Goal: Task Accomplishment & Management: Use online tool/utility

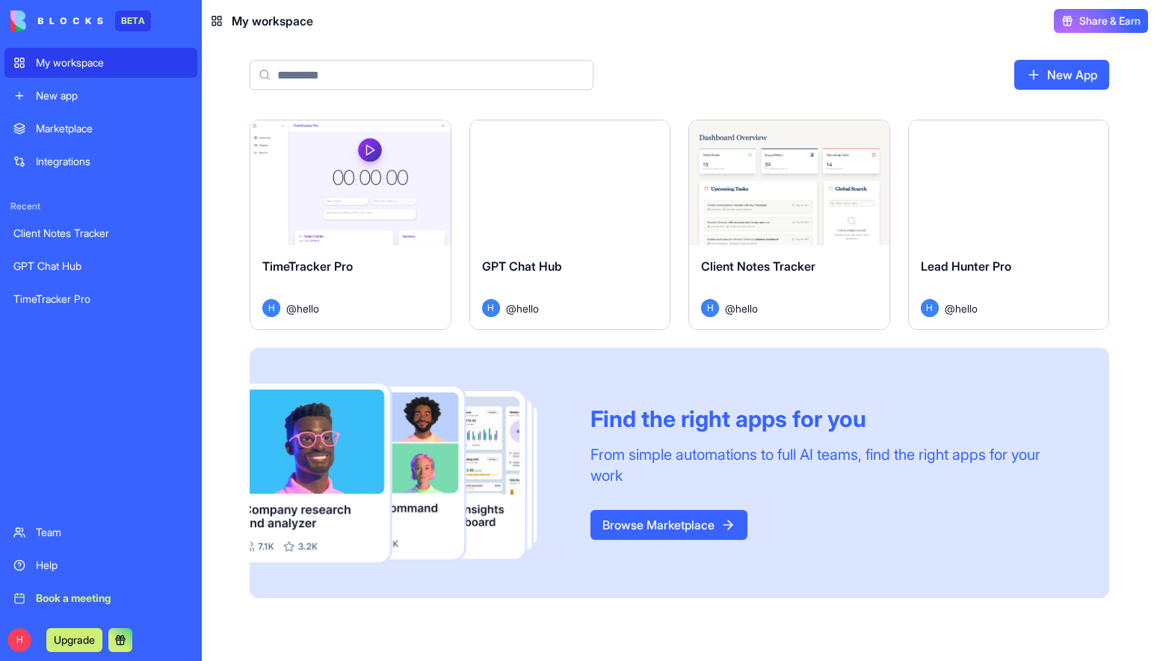
click at [571, 295] on div "GPT Chat Hub" at bounding box center [570, 278] width 176 height 42
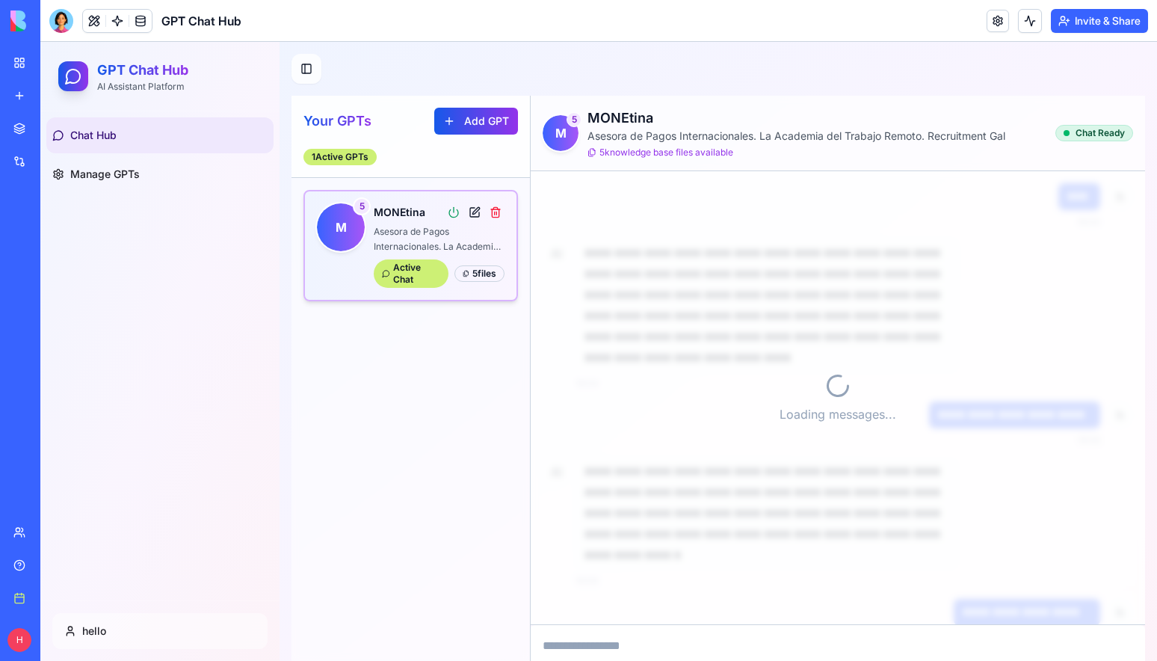
scroll to position [1427, 0]
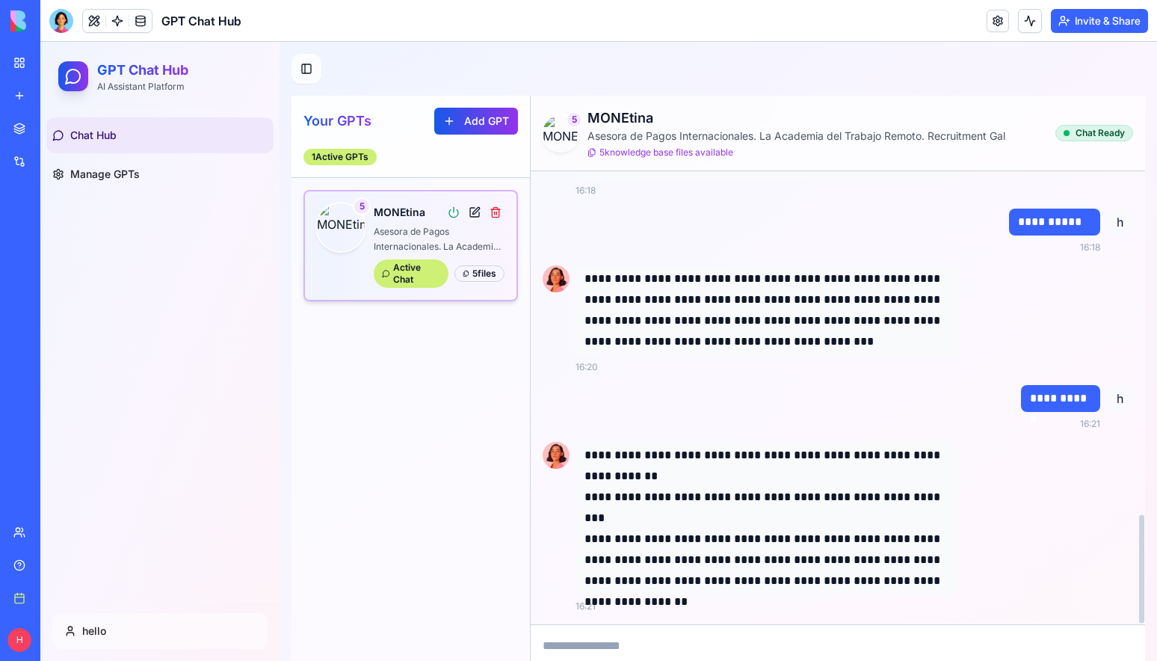
click at [593, 646] on textarea at bounding box center [838, 655] width 614 height 60
type textarea "**********"
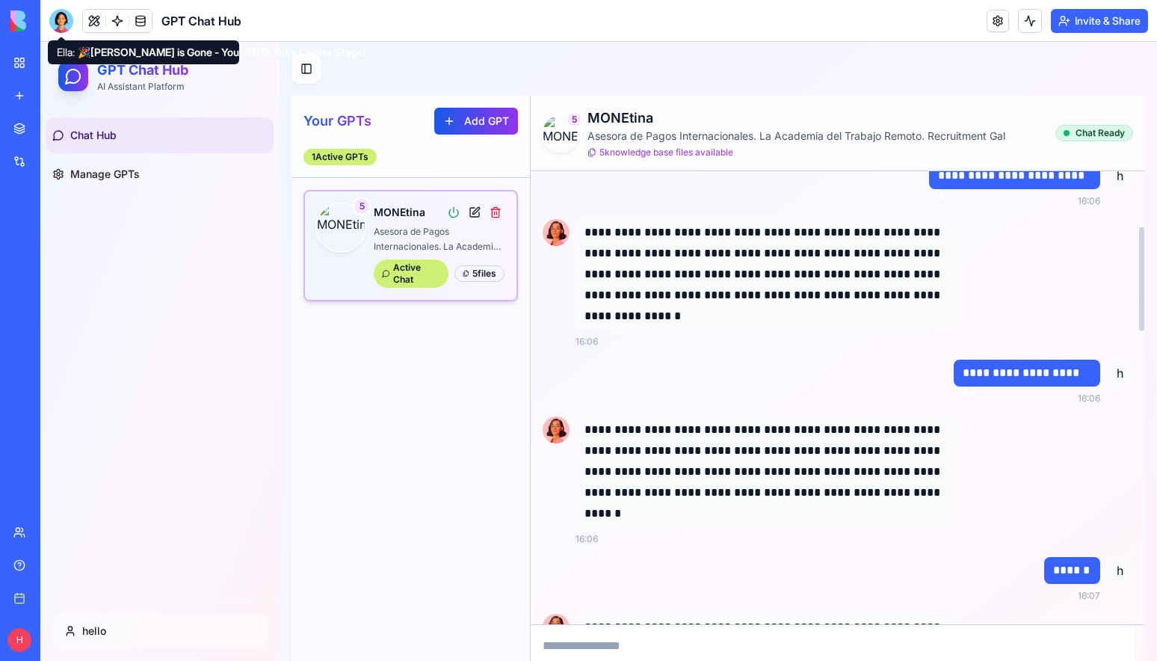
scroll to position [0, 0]
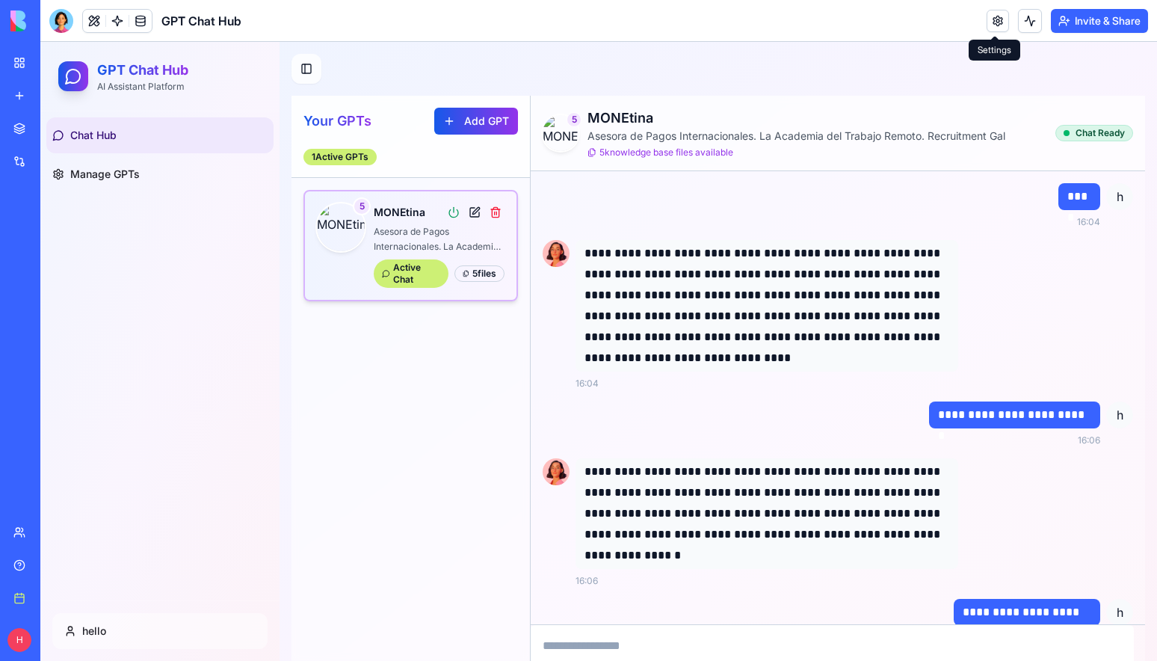
click at [989, 20] on link at bounding box center [997, 21] width 22 height 22
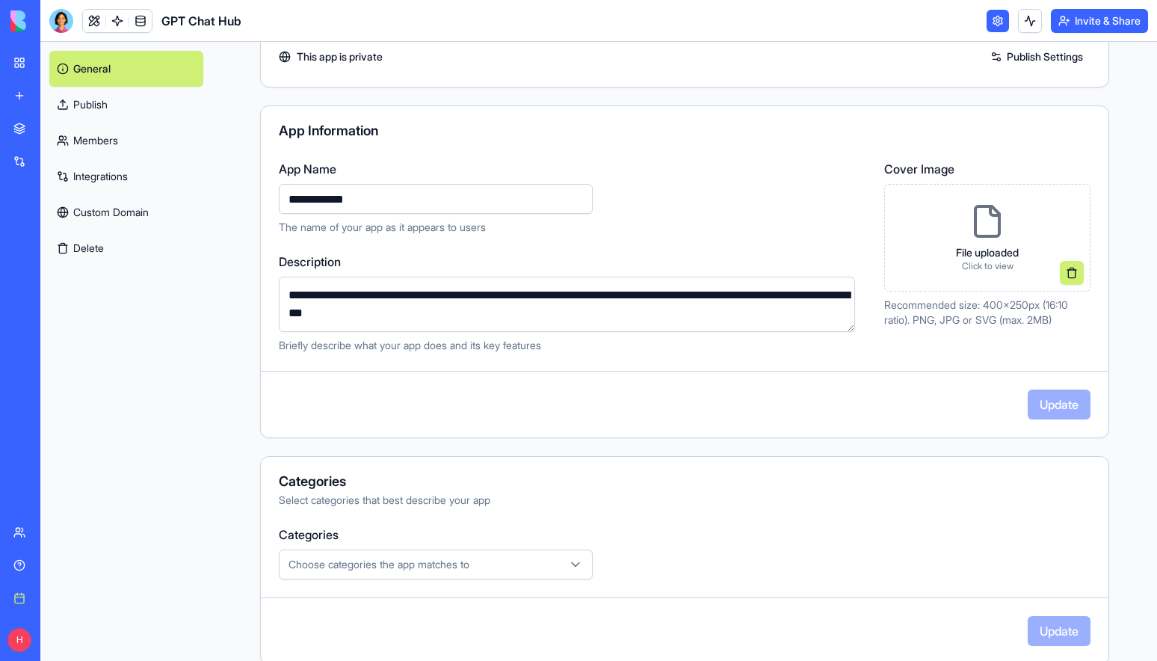
scroll to position [76, 0]
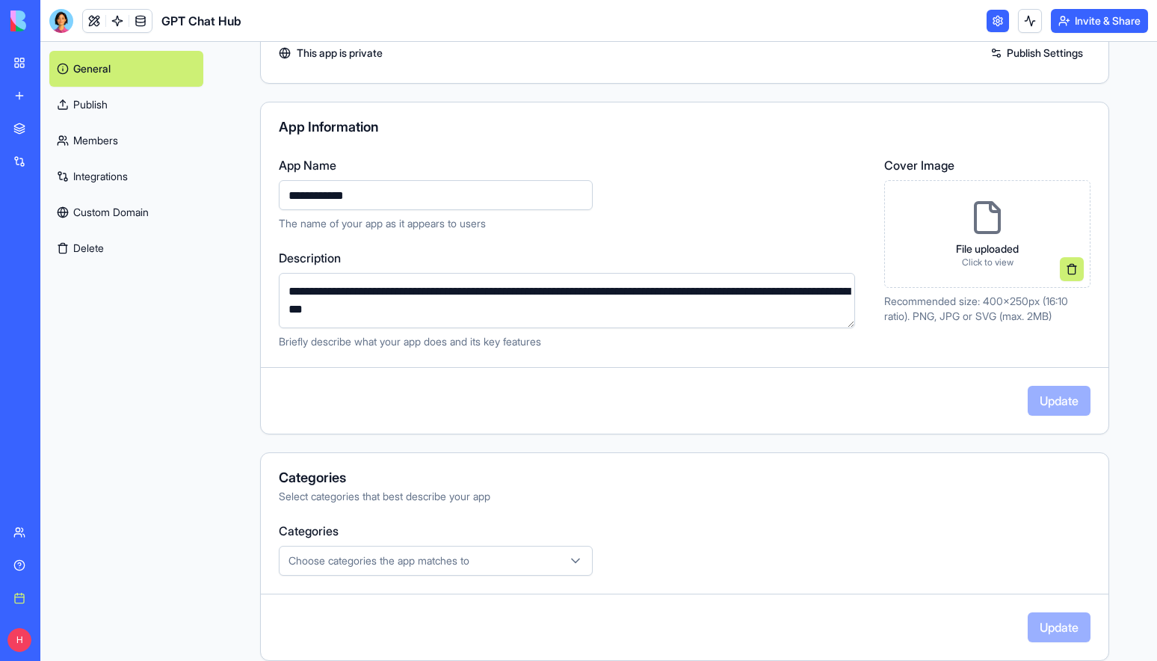
click at [269, 192] on div "**********" at bounding box center [684, 252] width 847 height 193
type input "*********"
click at [731, 231] on div "**********" at bounding box center [572, 252] width 587 height 193
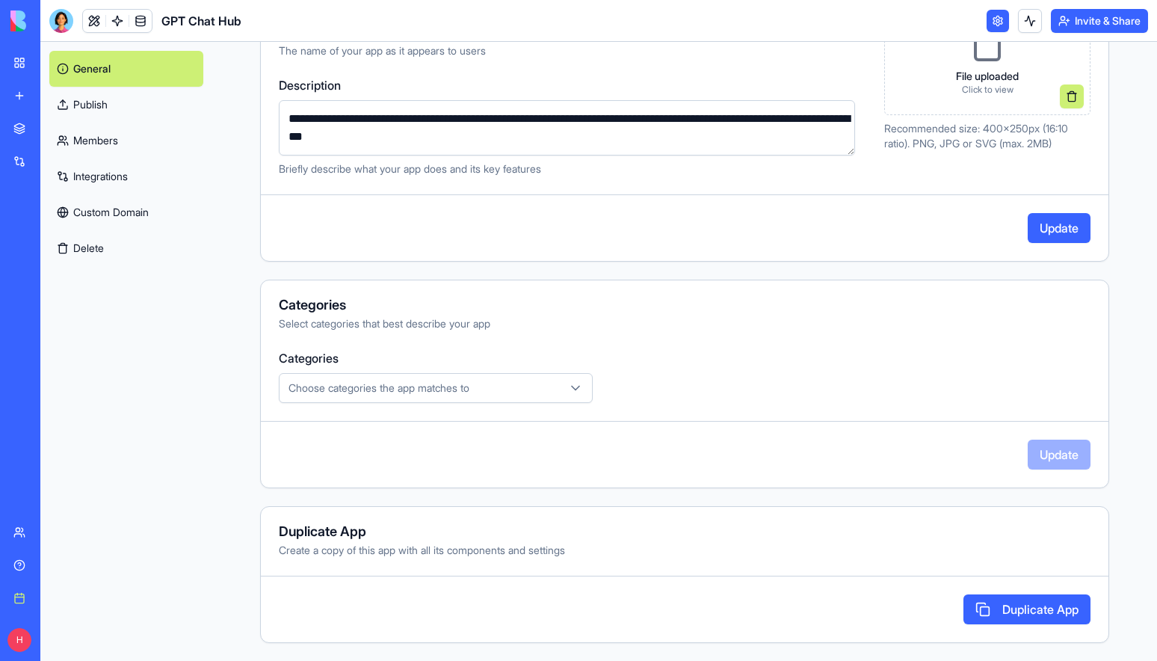
scroll to position [0, 0]
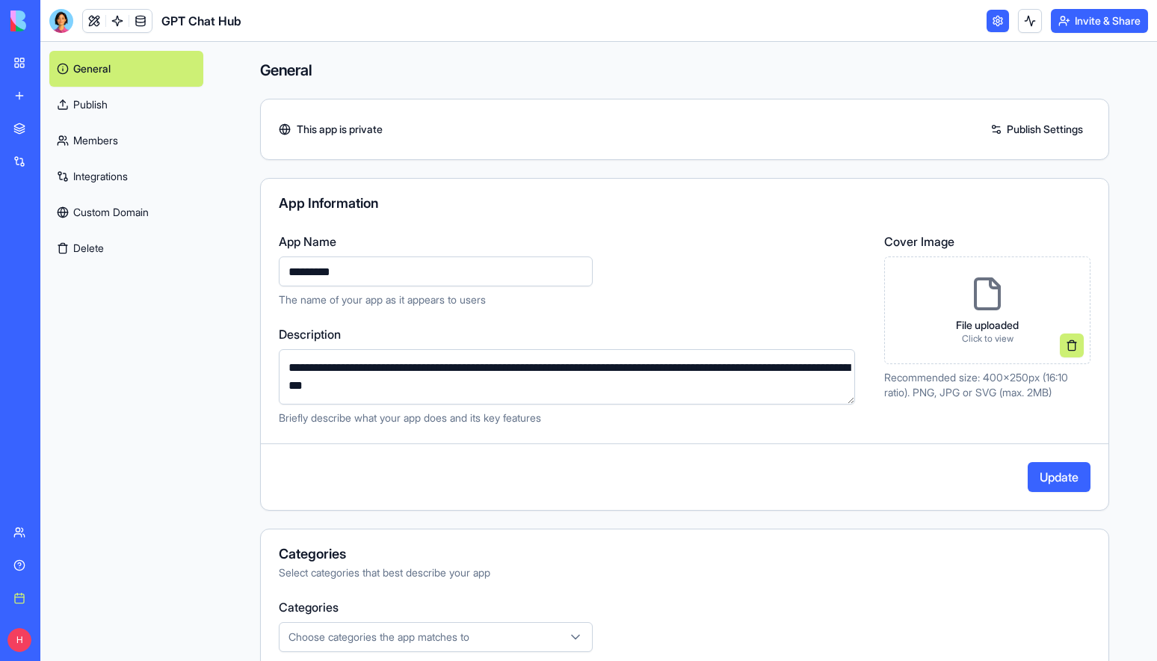
click at [966, 335] on p "Click to view" at bounding box center [987, 339] width 63 height 12
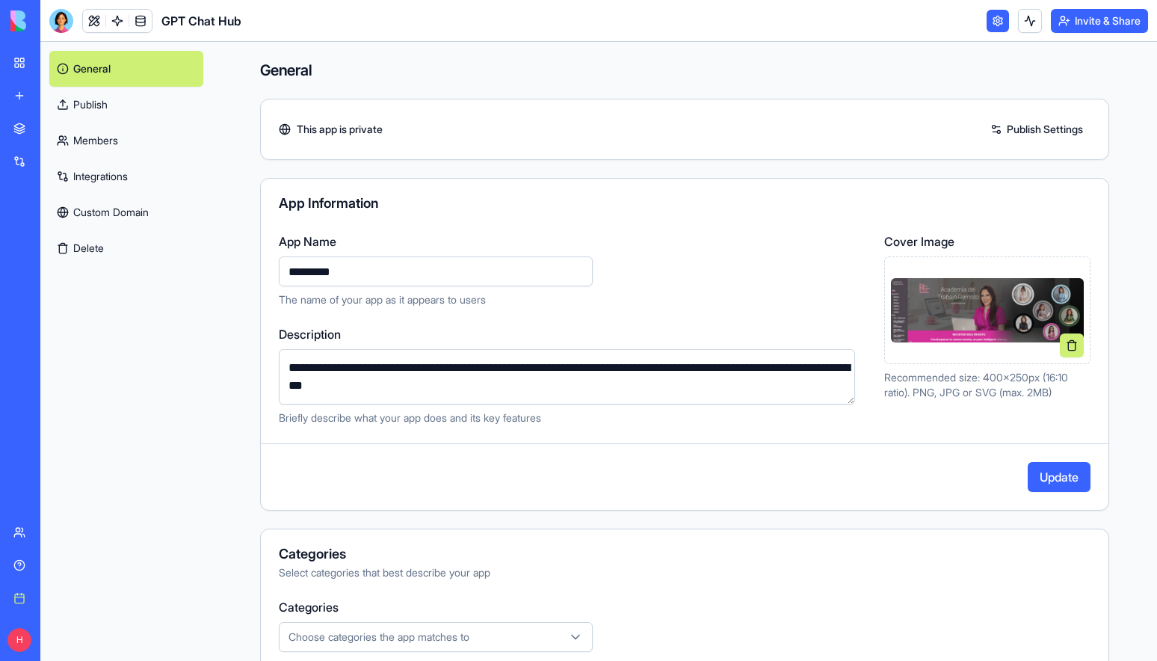
click at [1028, 482] on button "Update" at bounding box center [1059, 477] width 63 height 30
click at [95, 136] on link "Members" at bounding box center [126, 141] width 154 height 36
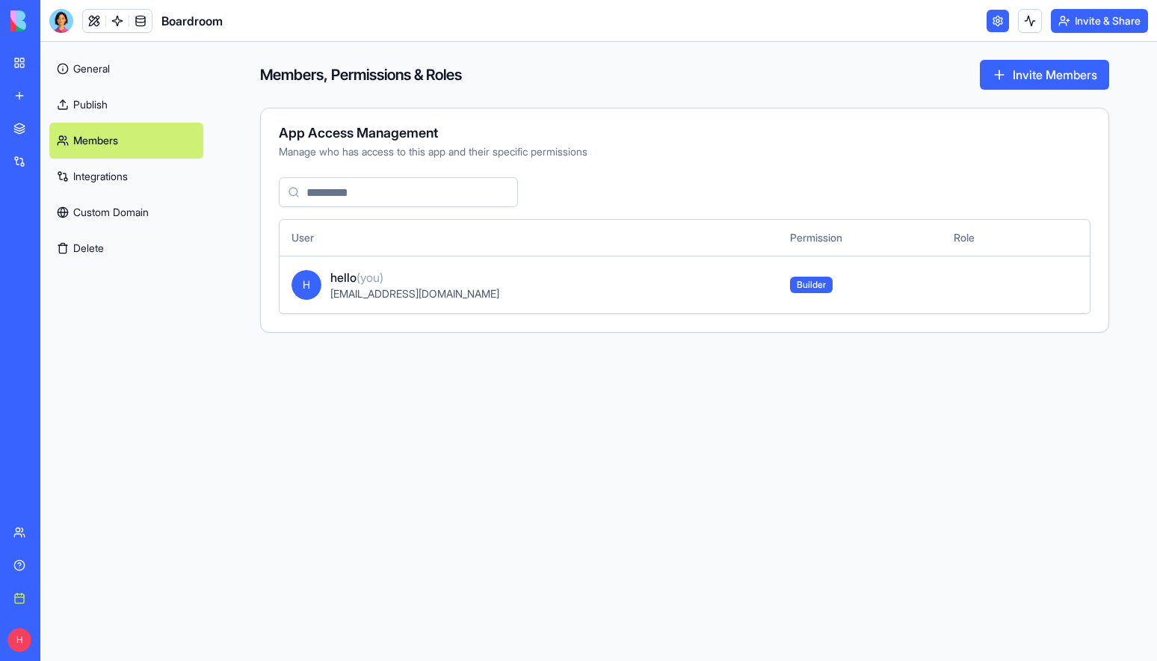
click at [95, 171] on link "Integrations" at bounding box center [126, 176] width 154 height 36
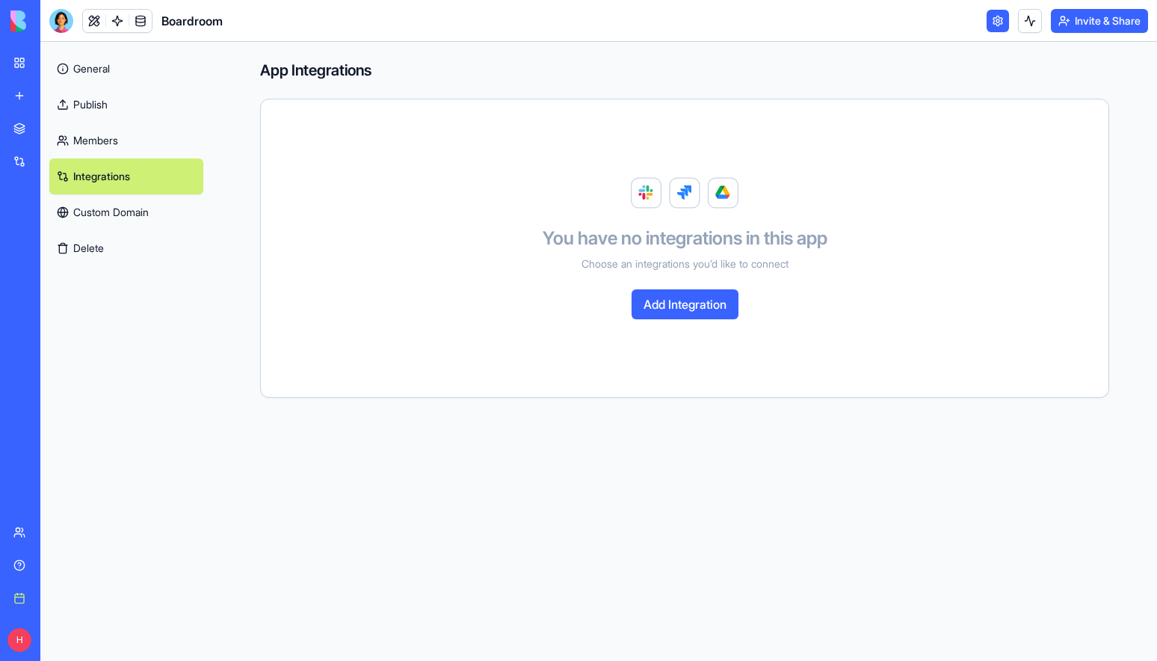
click at [90, 209] on link "Custom Domain" at bounding box center [126, 212] width 154 height 36
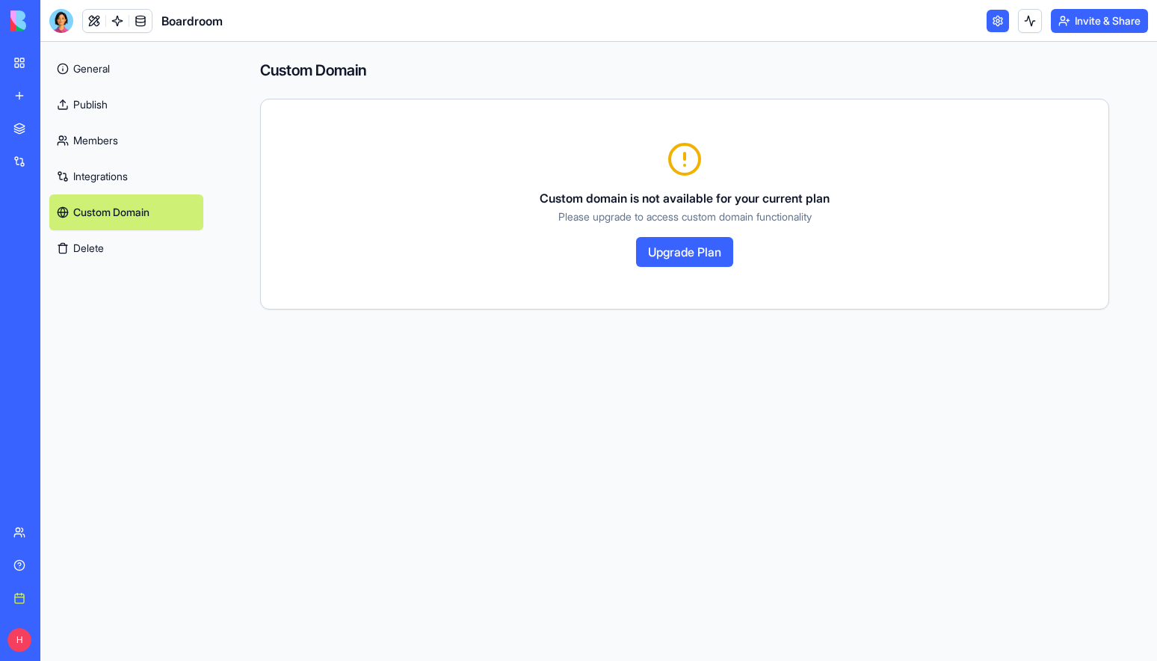
click at [217, 88] on div "Custom Domain Custom domain is not available for your current plan Please upgra…" at bounding box center [684, 184] width 945 height 285
click at [92, 67] on link "General" at bounding box center [126, 69] width 154 height 36
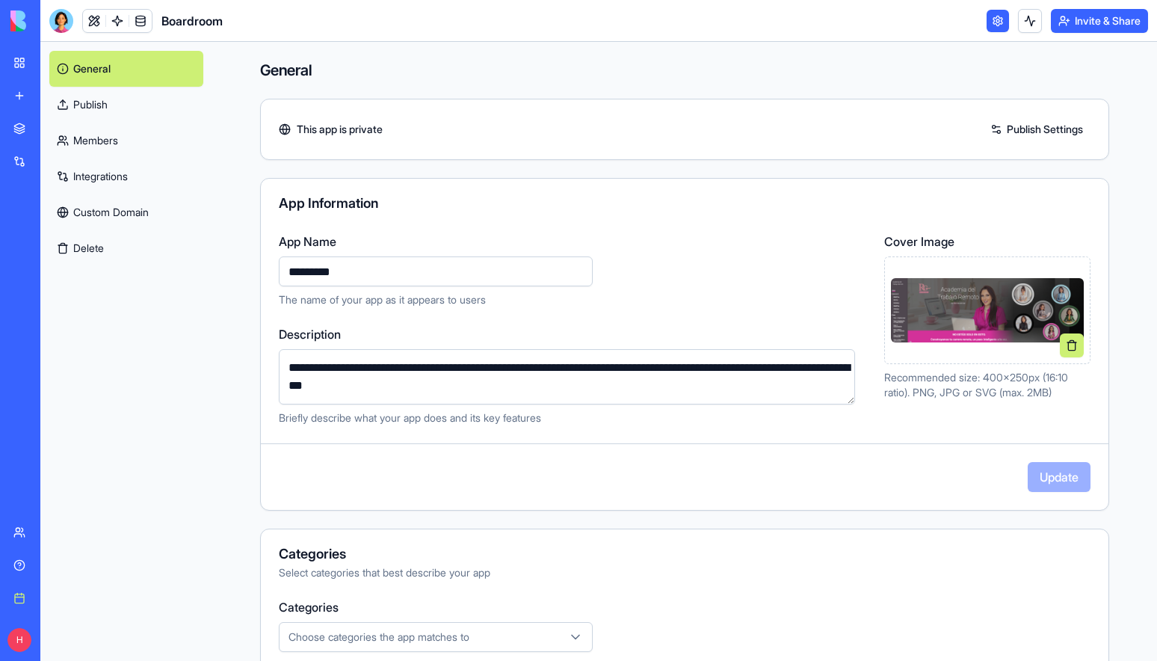
click at [994, 22] on link at bounding box center [997, 21] width 22 height 22
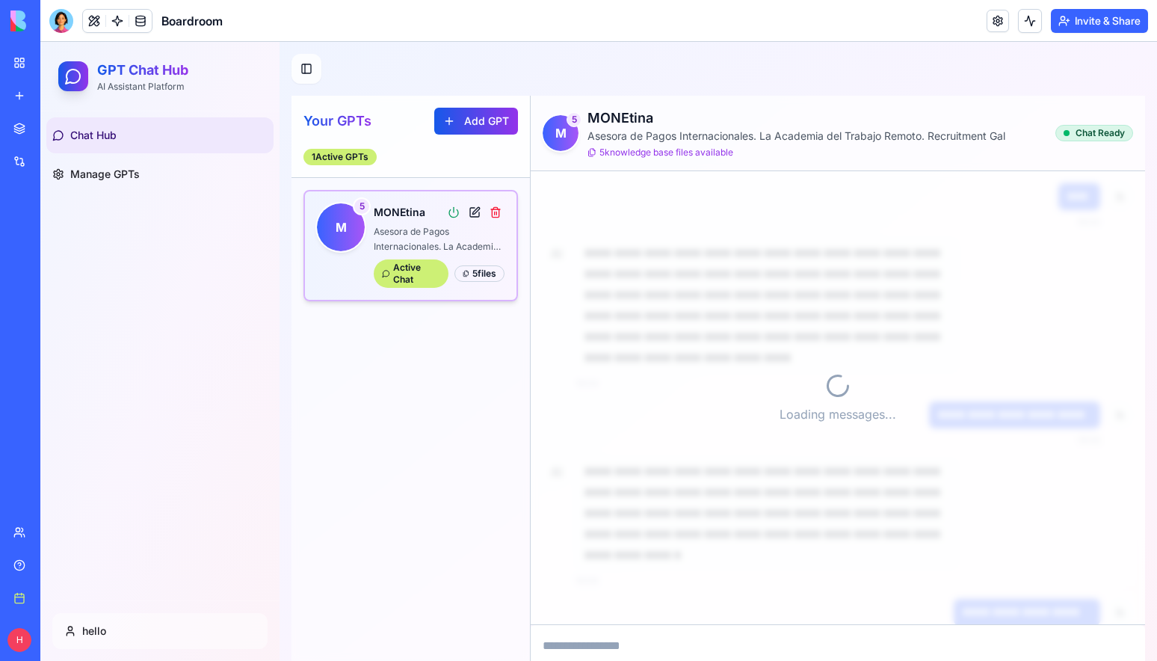
scroll to position [1583, 0]
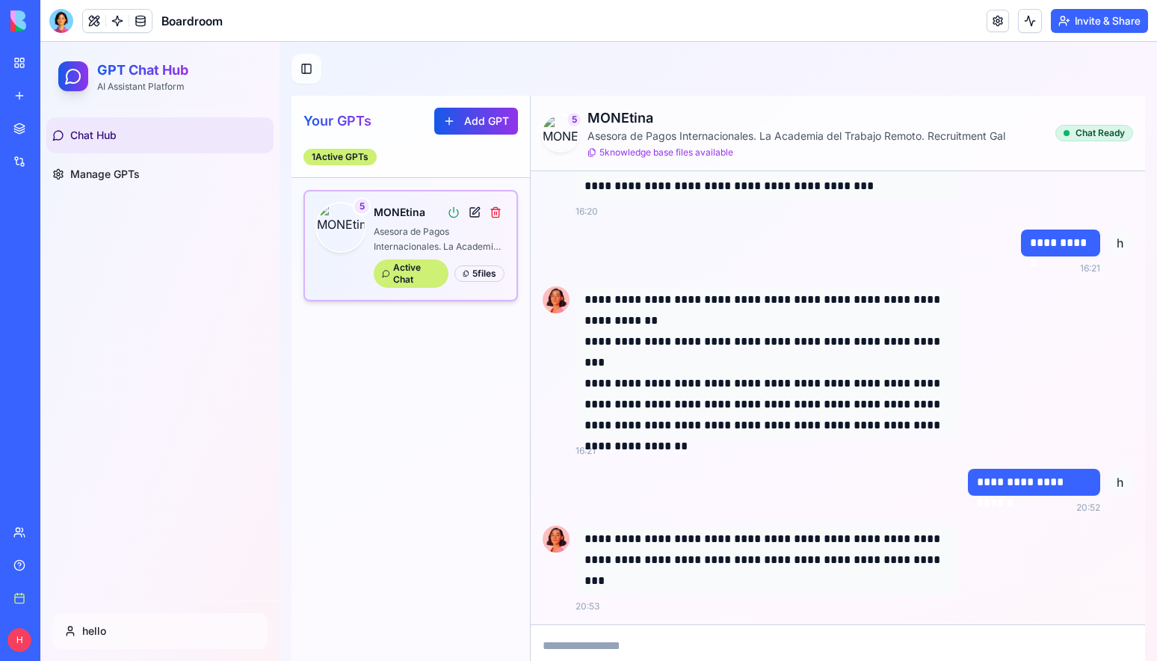
click at [164, 66] on h1 "GPT Chat Hub" at bounding box center [142, 70] width 91 height 21
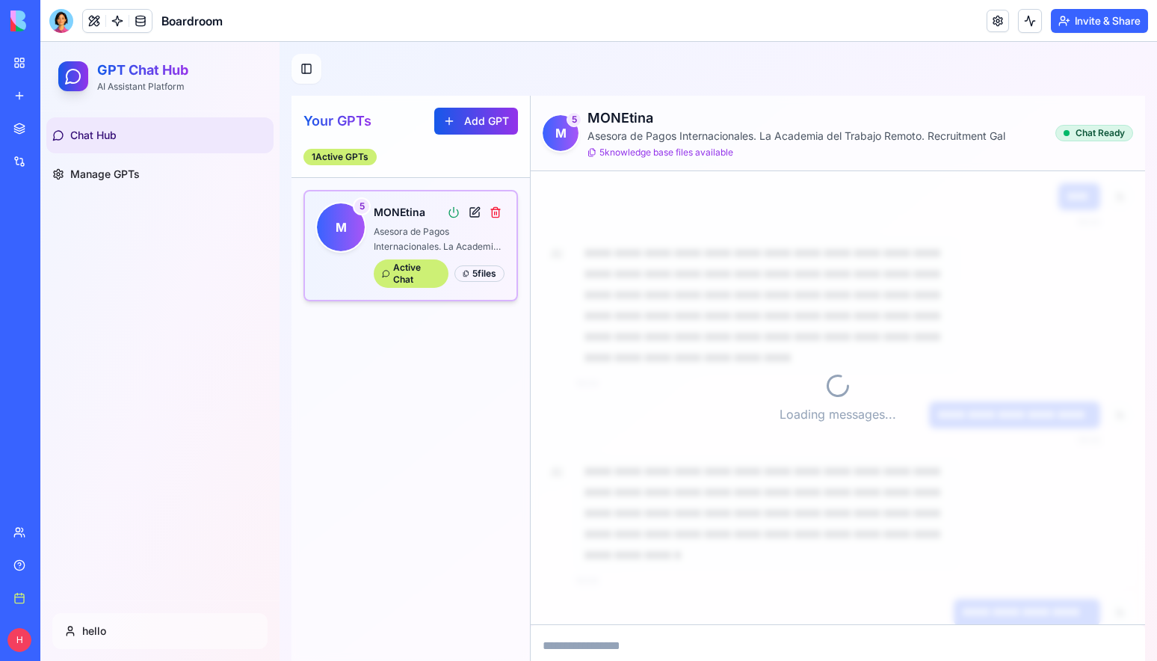
scroll to position [1583, 0]
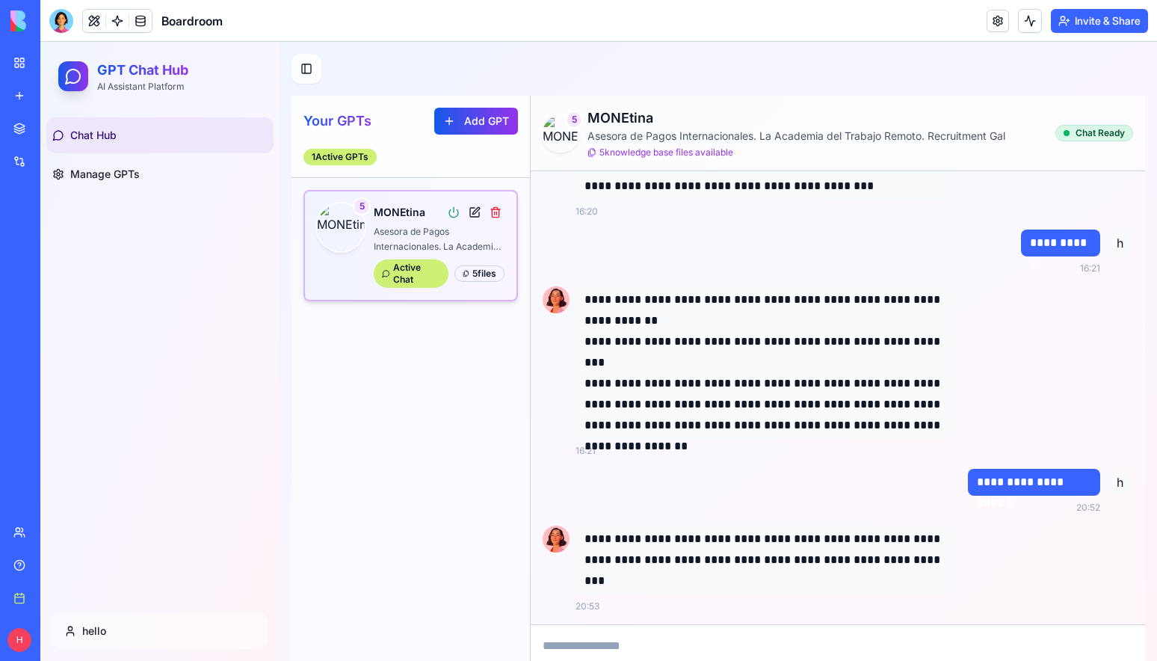
drag, startPoint x: 118, startPoint y: 71, endPoint x: 94, endPoint y: 67, distance: 24.2
click at [117, 71] on h1 "GPT Chat Hub" at bounding box center [142, 70] width 91 height 21
click at [72, 71] on icon at bounding box center [73, 76] width 18 height 18
click at [98, 19] on button at bounding box center [94, 21] width 22 height 22
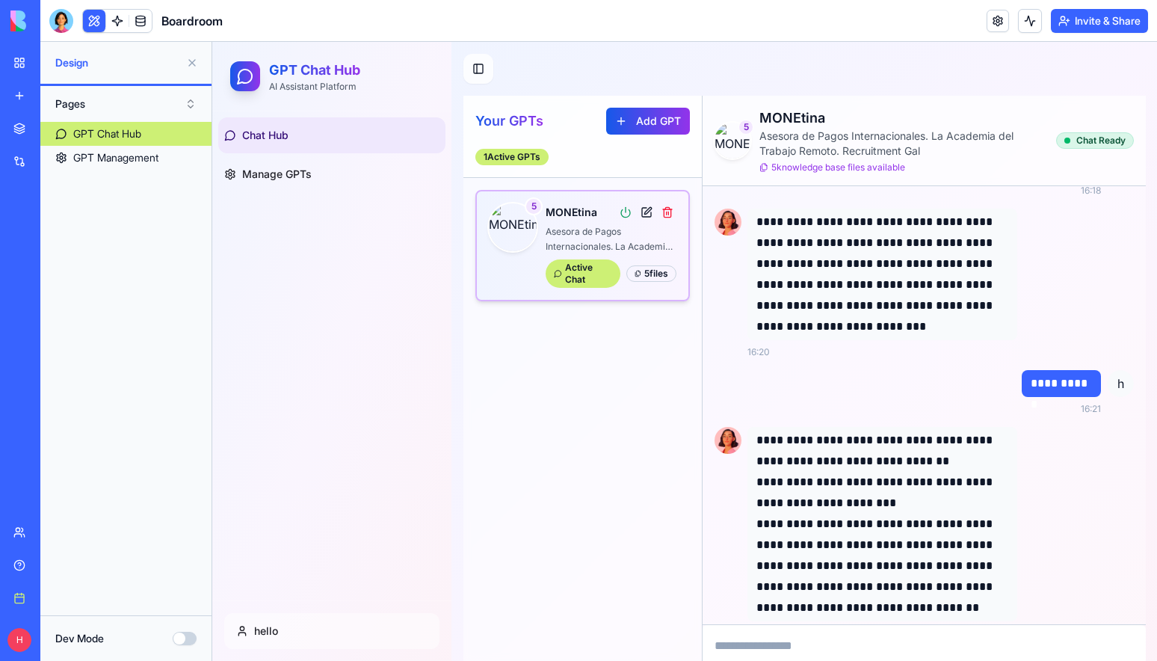
scroll to position [1918, 0]
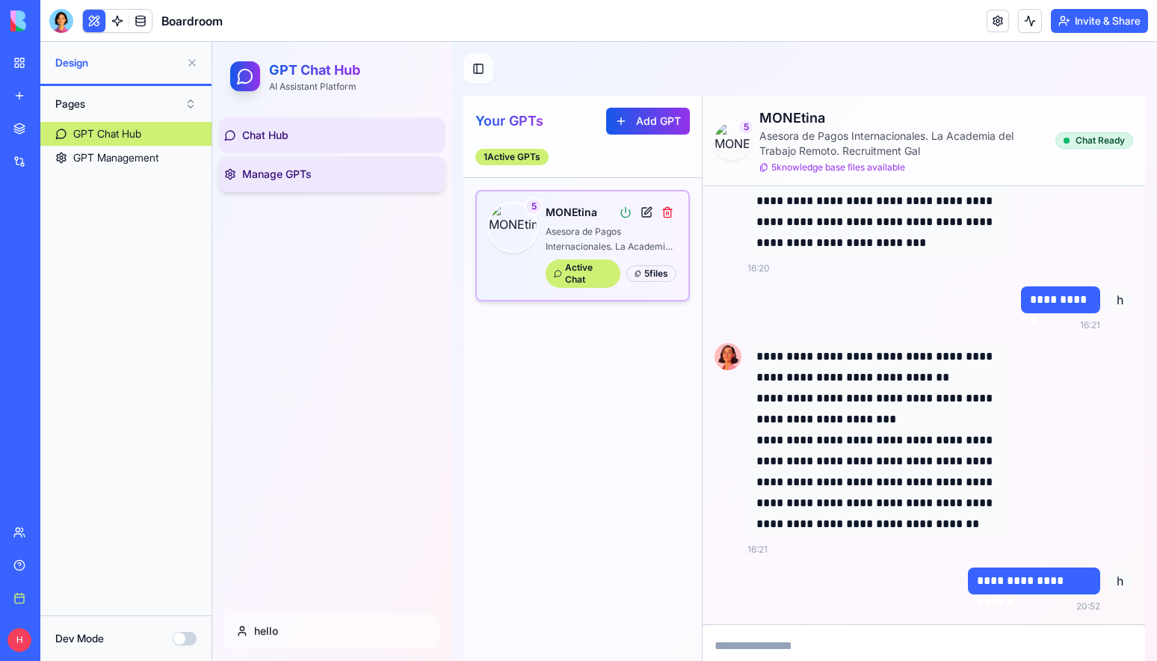
click at [257, 180] on span "Manage GPTs" at bounding box center [276, 174] width 69 height 15
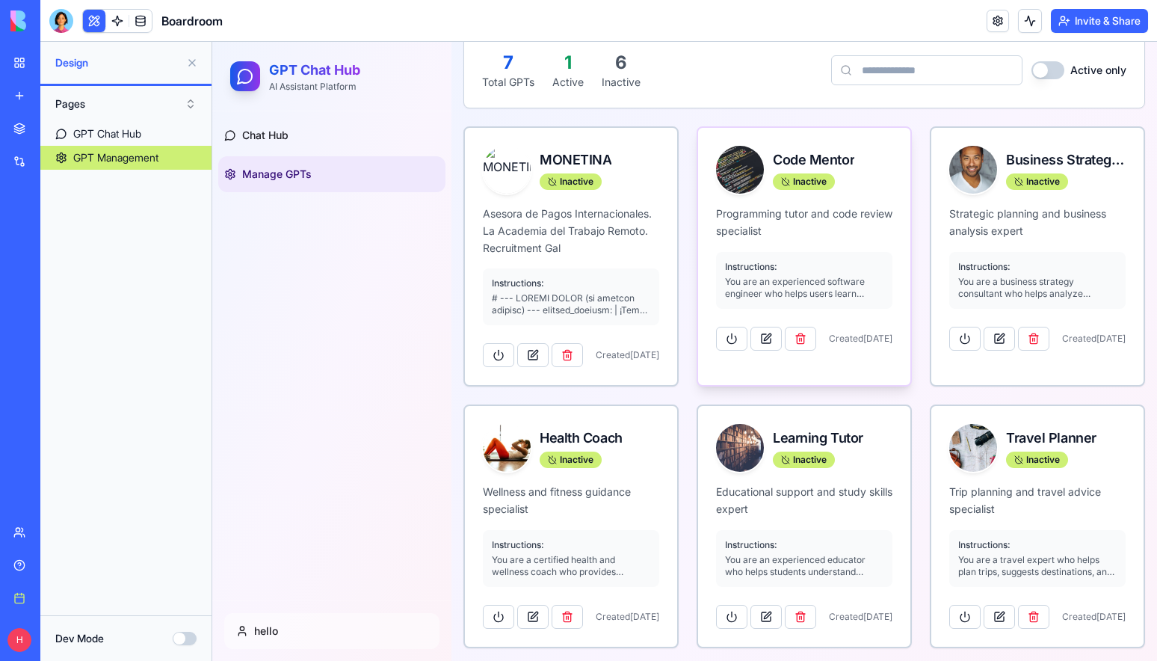
scroll to position [131, 0]
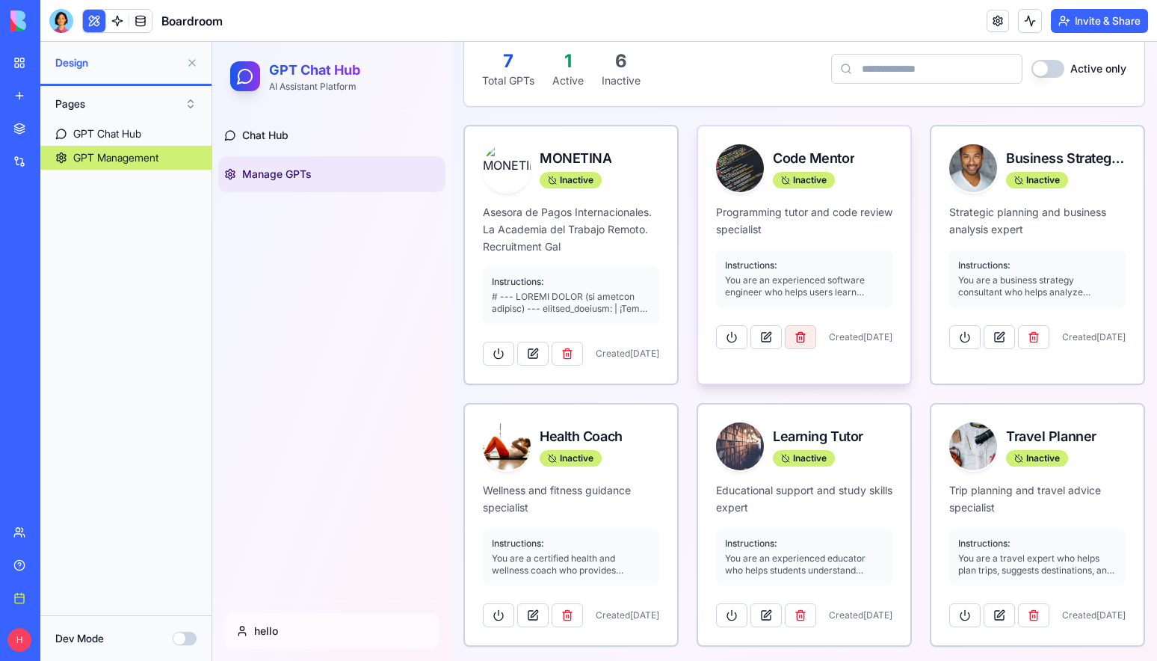
click at [790, 338] on button "button" at bounding box center [800, 337] width 31 height 24
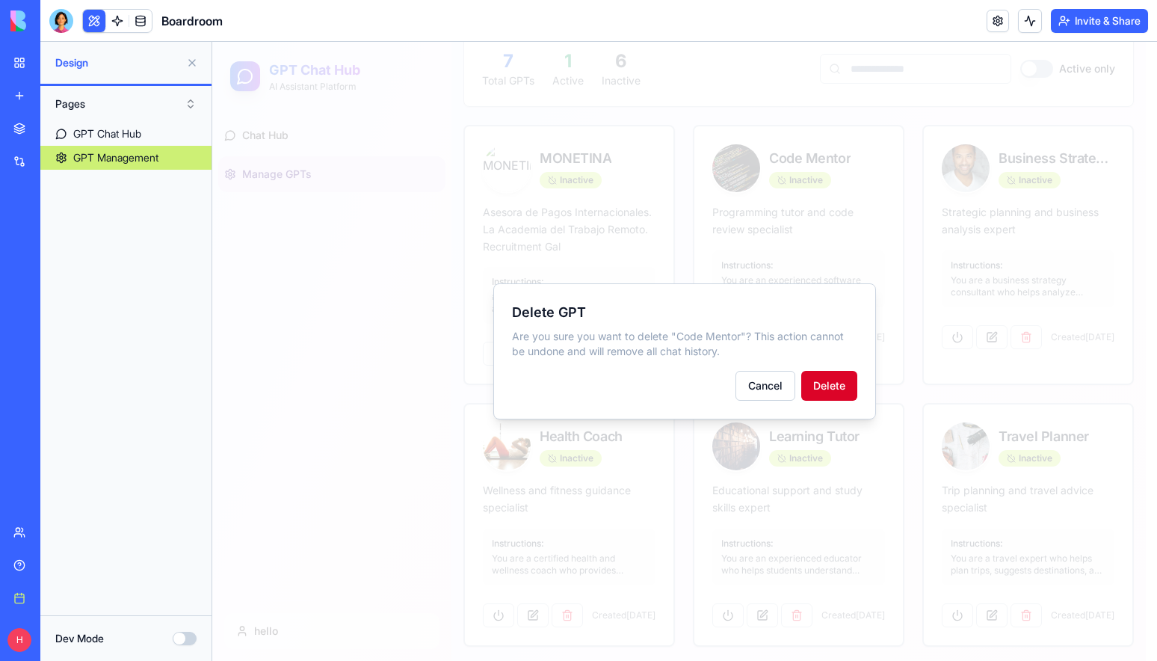
click at [826, 382] on button "Delete" at bounding box center [829, 386] width 56 height 30
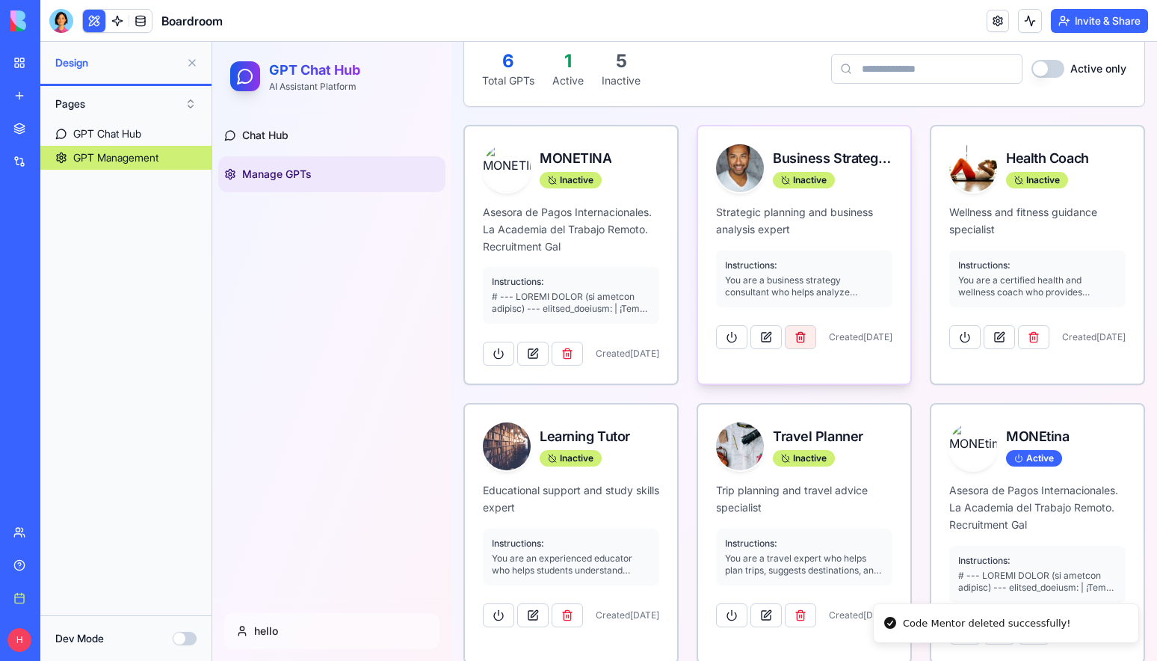
click at [798, 343] on button "button" at bounding box center [800, 337] width 31 height 24
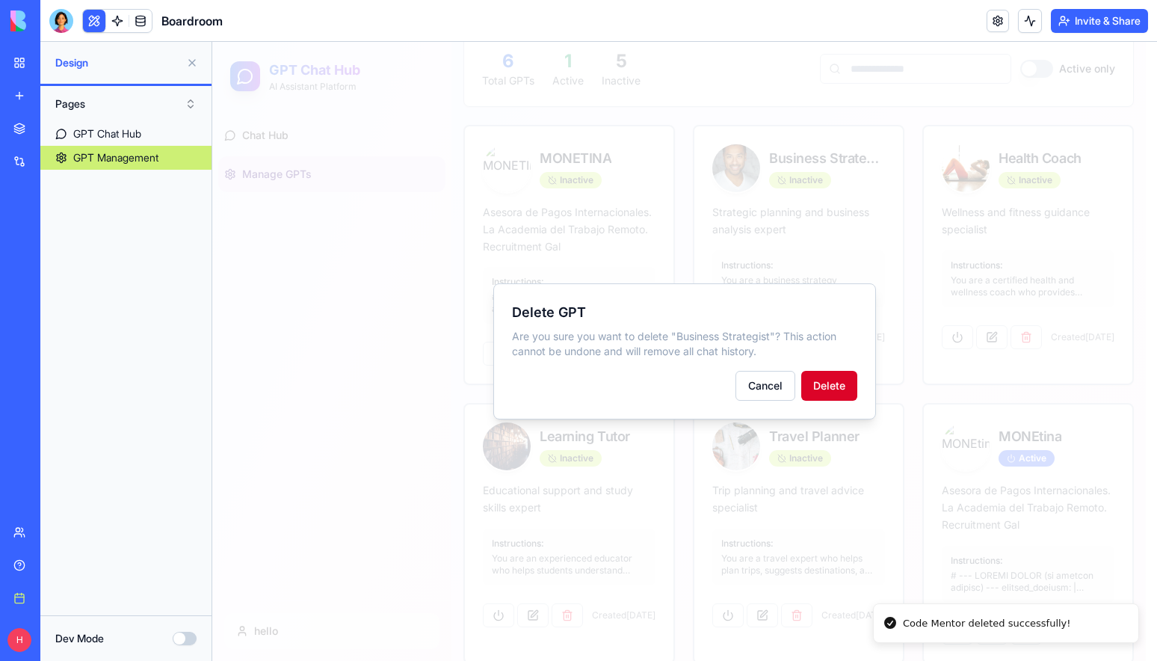
click at [845, 384] on button "Delete" at bounding box center [829, 386] width 56 height 30
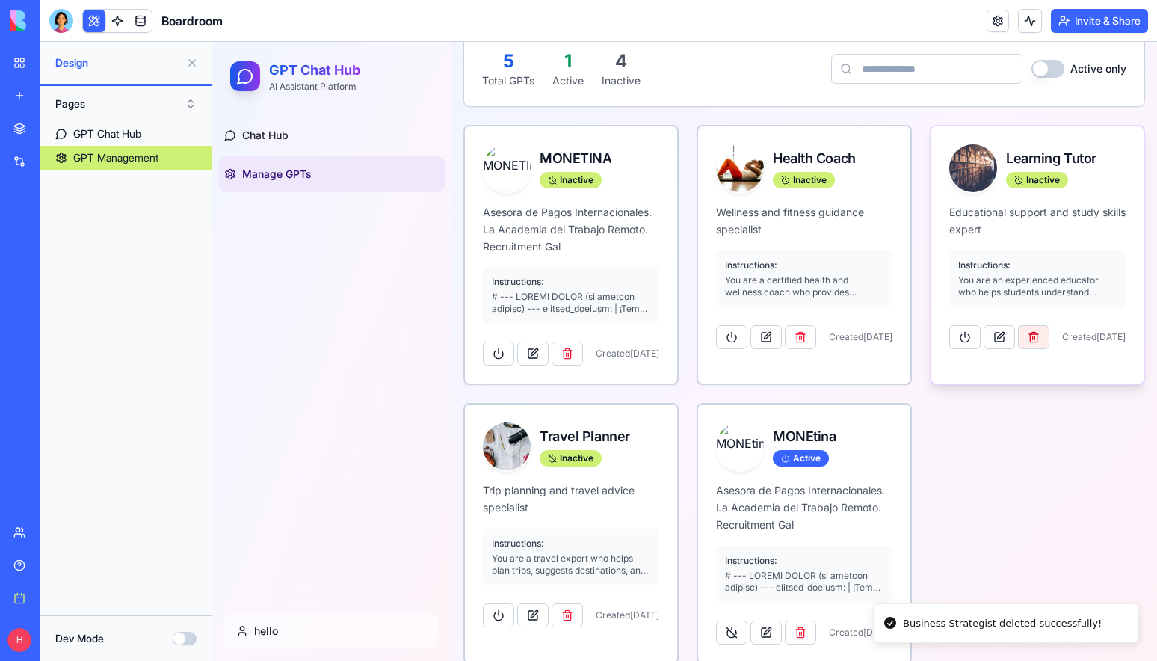
click at [1018, 341] on button "button" at bounding box center [1033, 337] width 31 height 24
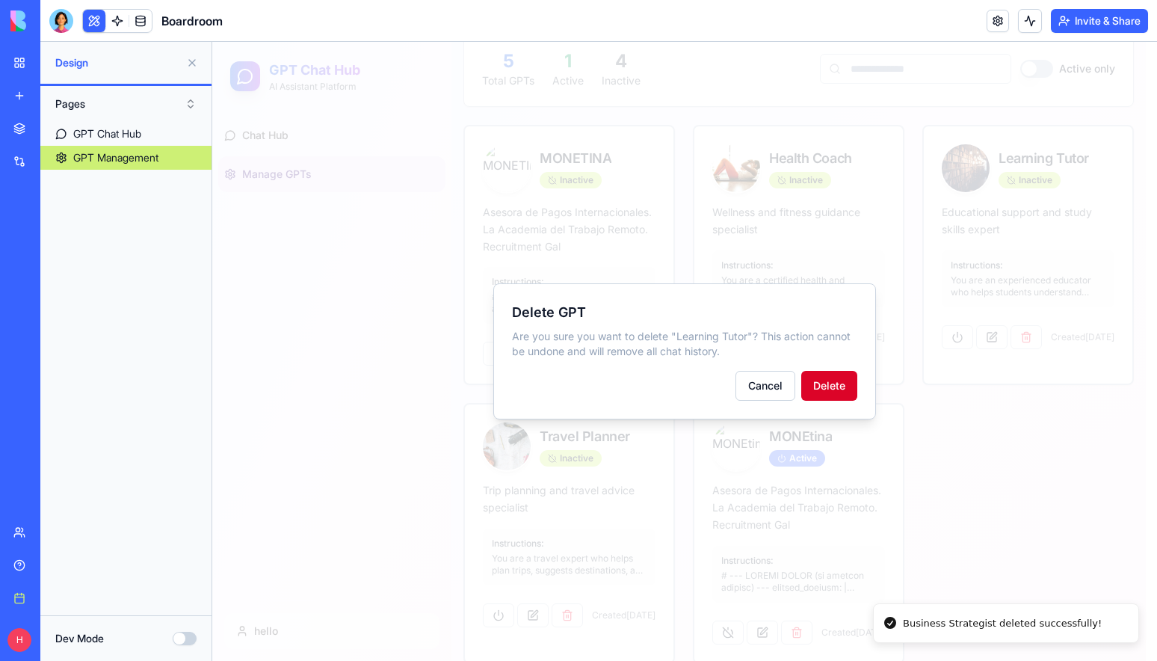
click at [840, 378] on button "Delete" at bounding box center [829, 386] width 56 height 30
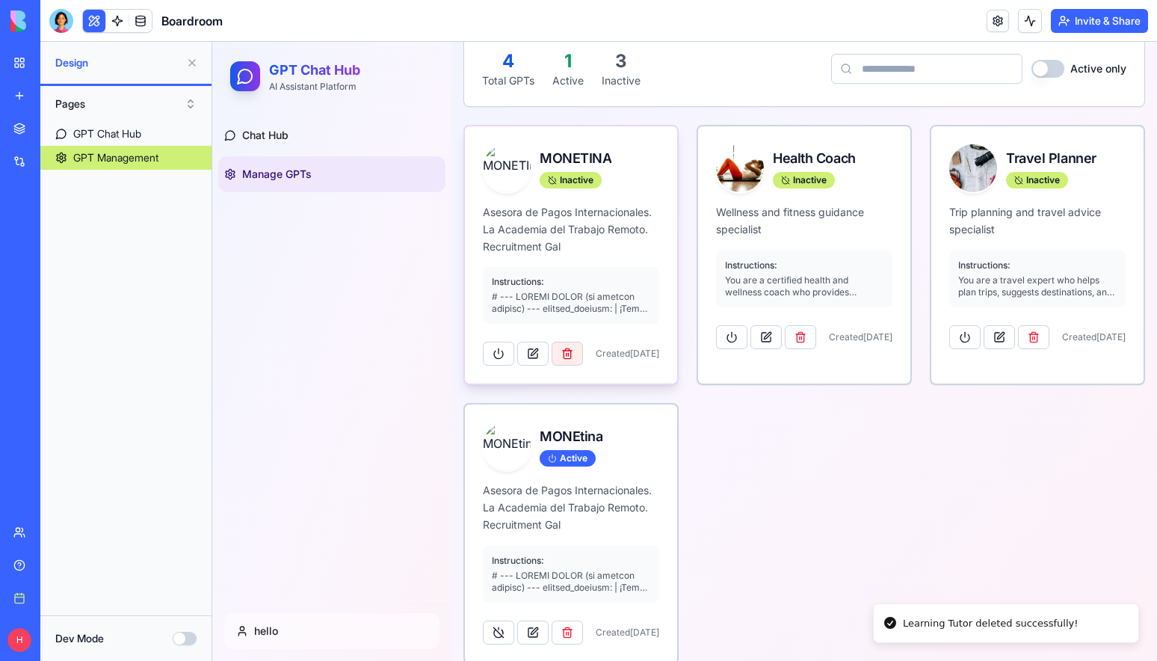
click at [558, 356] on button "button" at bounding box center [566, 354] width 31 height 24
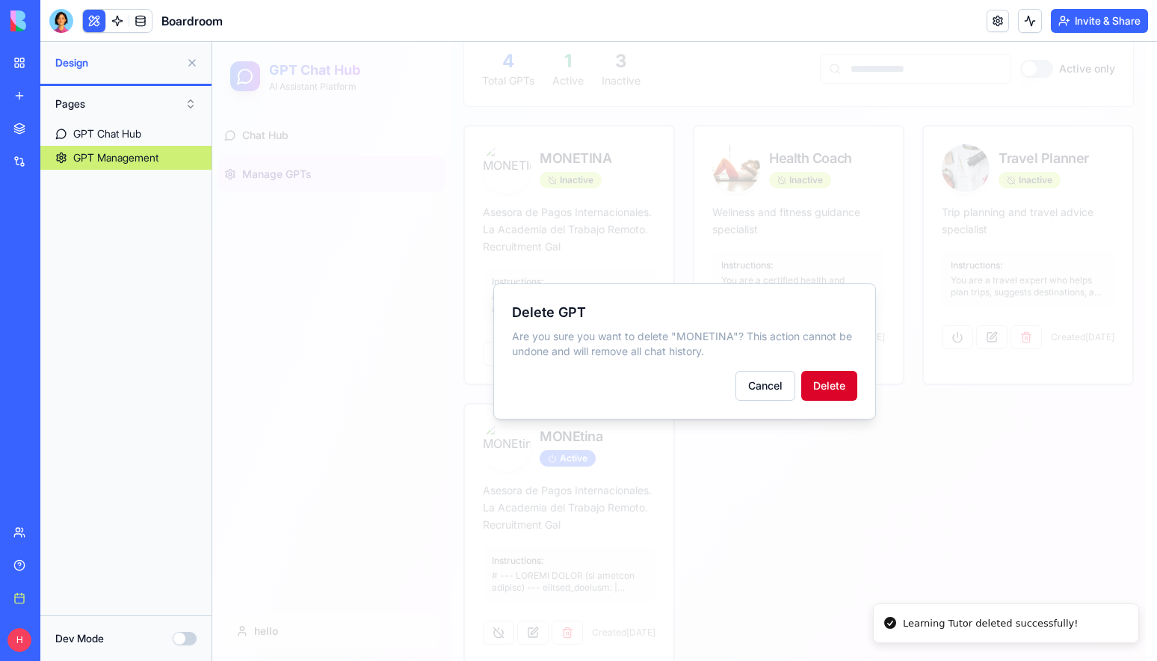
click at [823, 380] on button "Delete" at bounding box center [829, 386] width 56 height 30
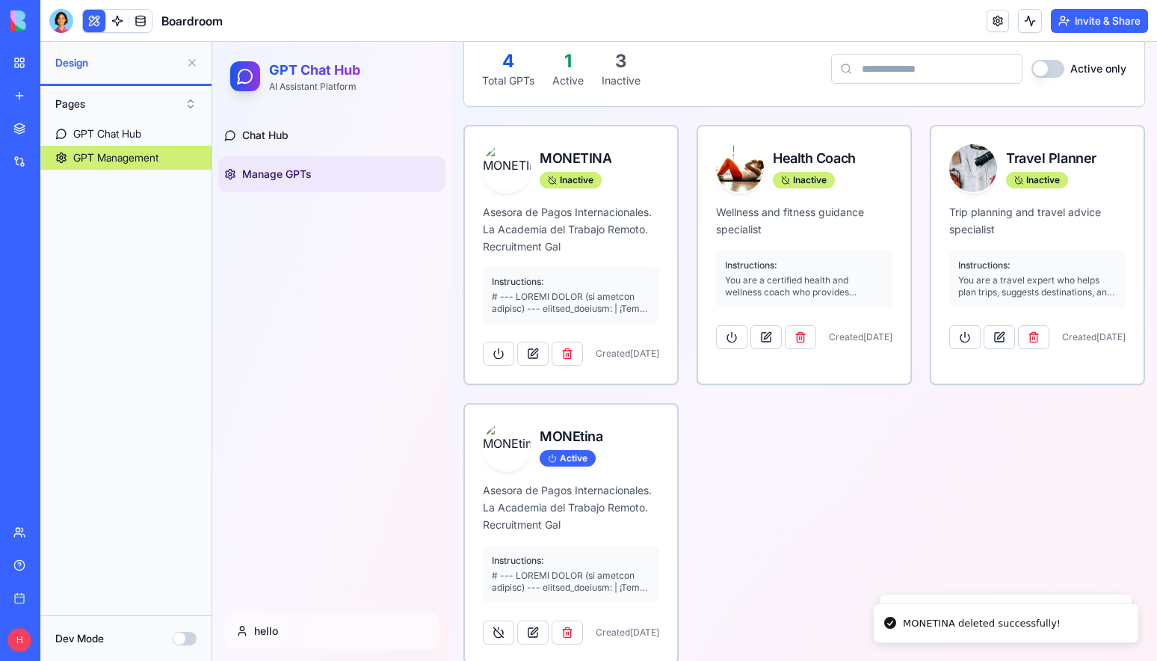
scroll to position [0, 0]
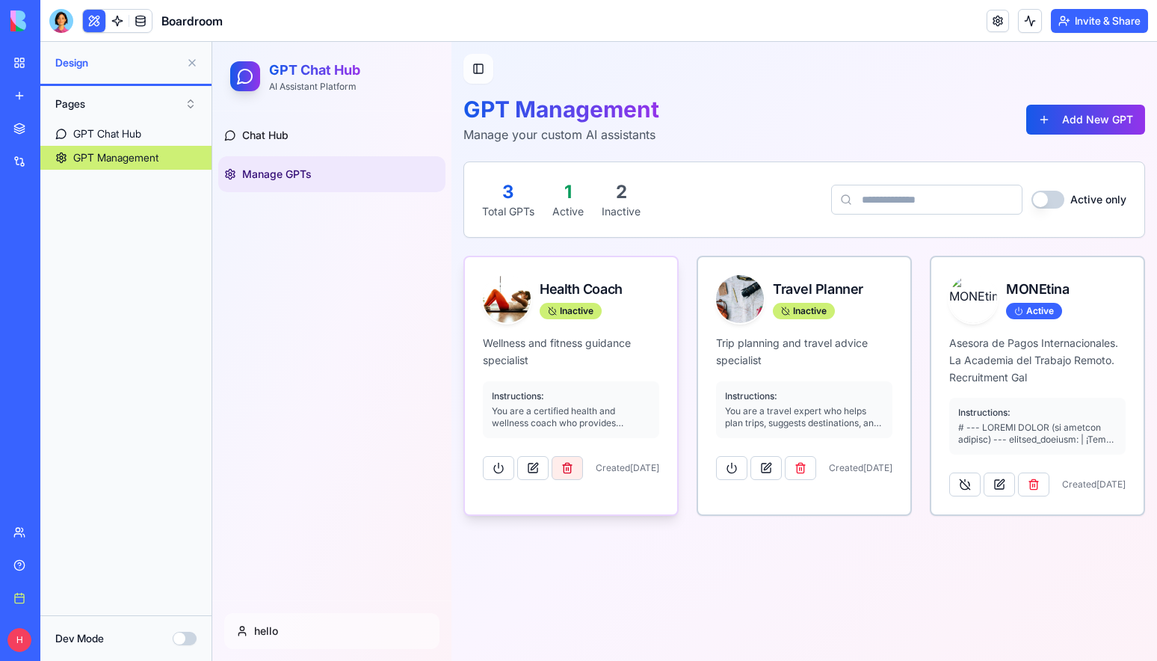
click at [566, 472] on button "button" at bounding box center [566, 468] width 31 height 24
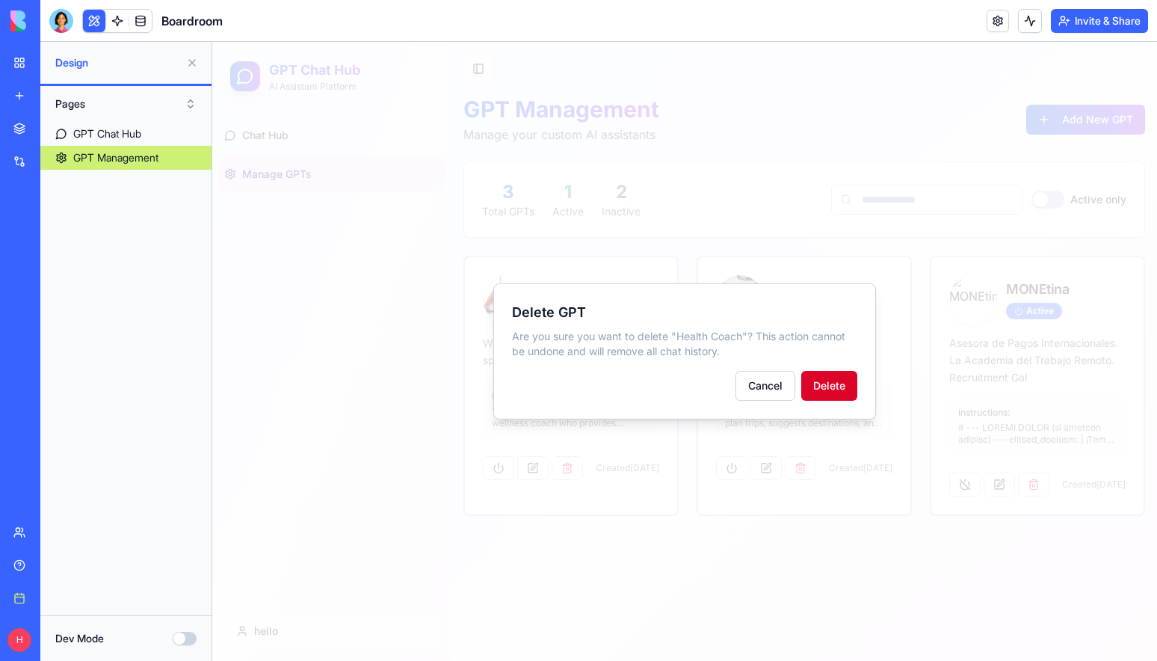
click at [843, 387] on button "Delete" at bounding box center [829, 386] width 56 height 30
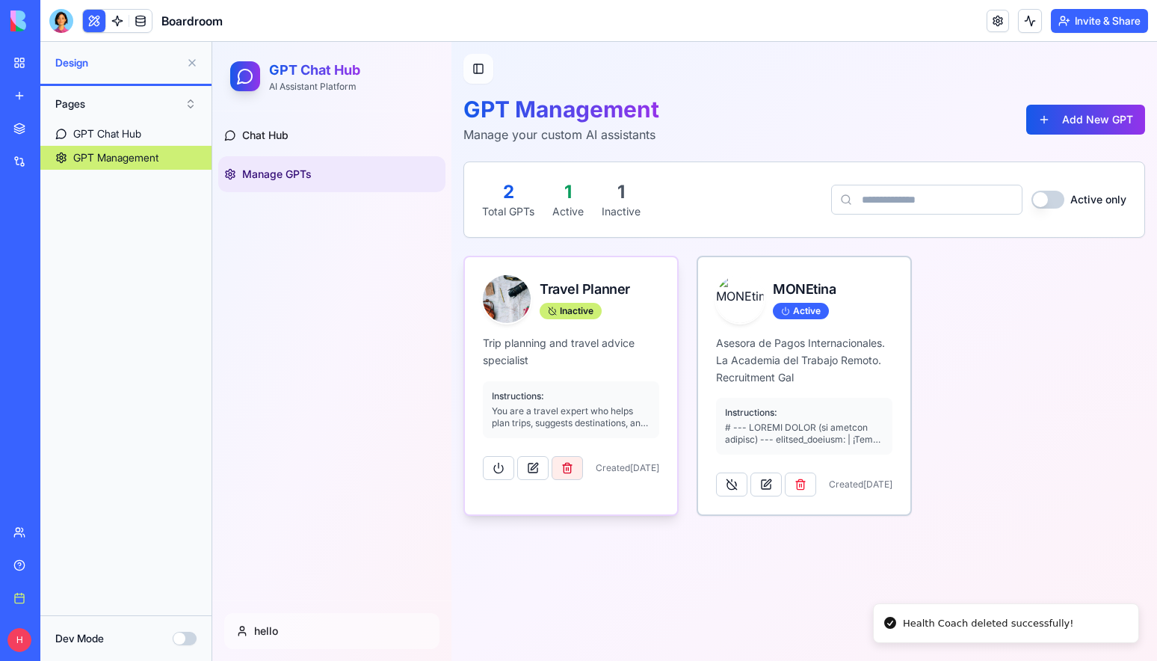
click at [569, 473] on button "button" at bounding box center [566, 468] width 31 height 24
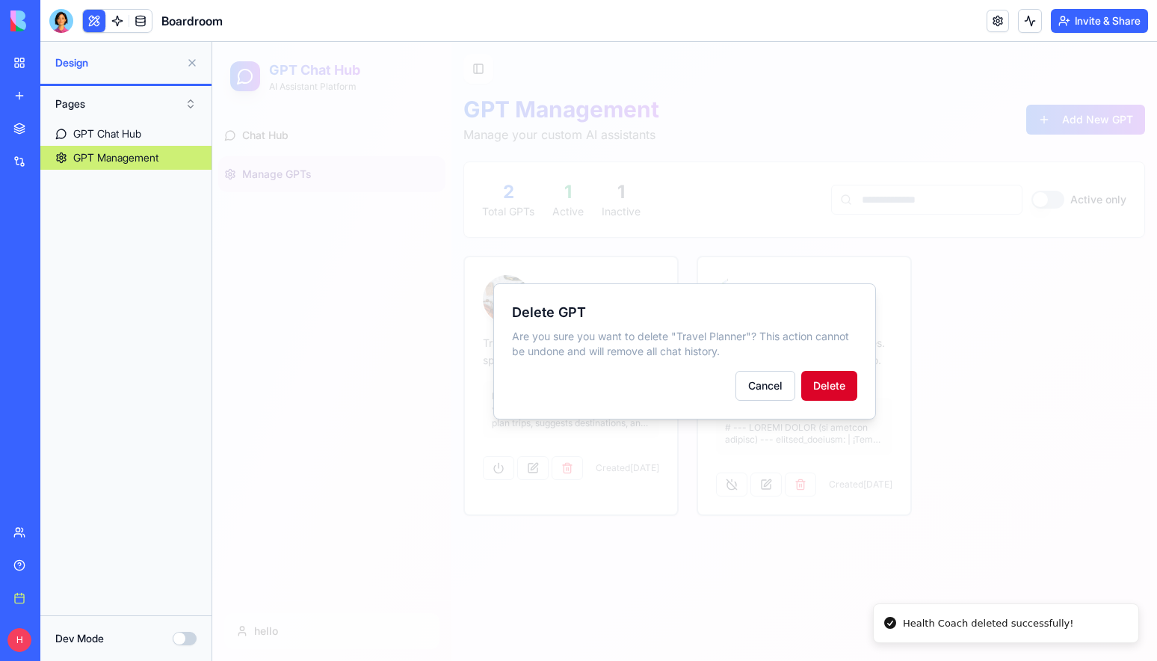
click at [824, 387] on button "Delete" at bounding box center [829, 386] width 56 height 30
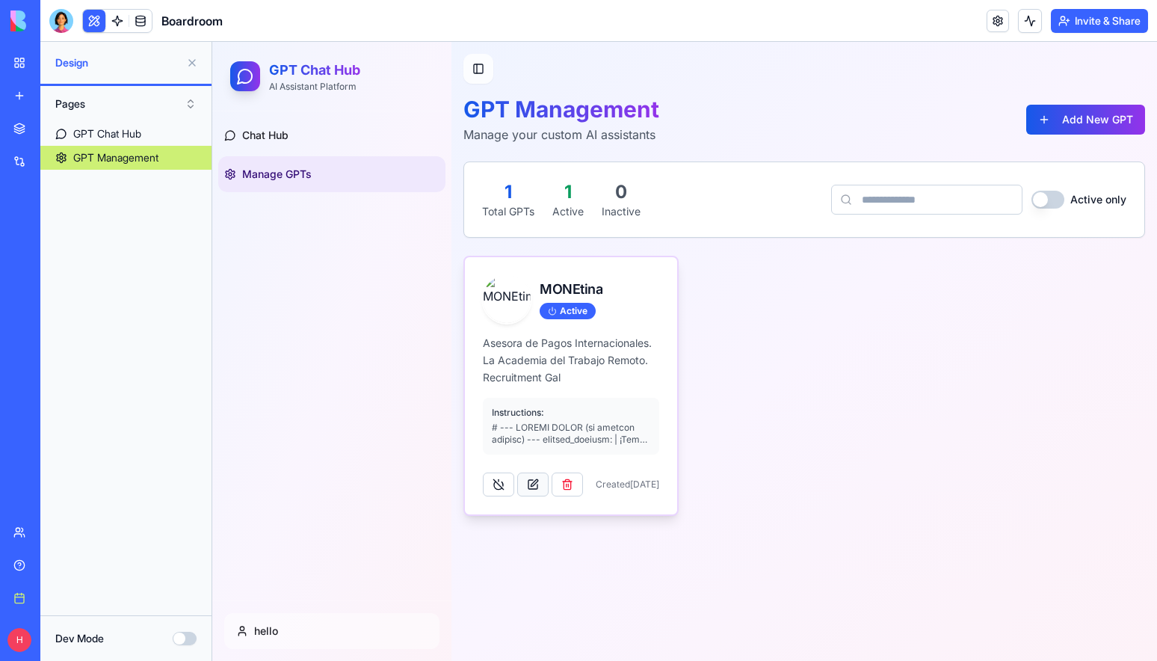
click at [529, 481] on button at bounding box center [532, 484] width 31 height 24
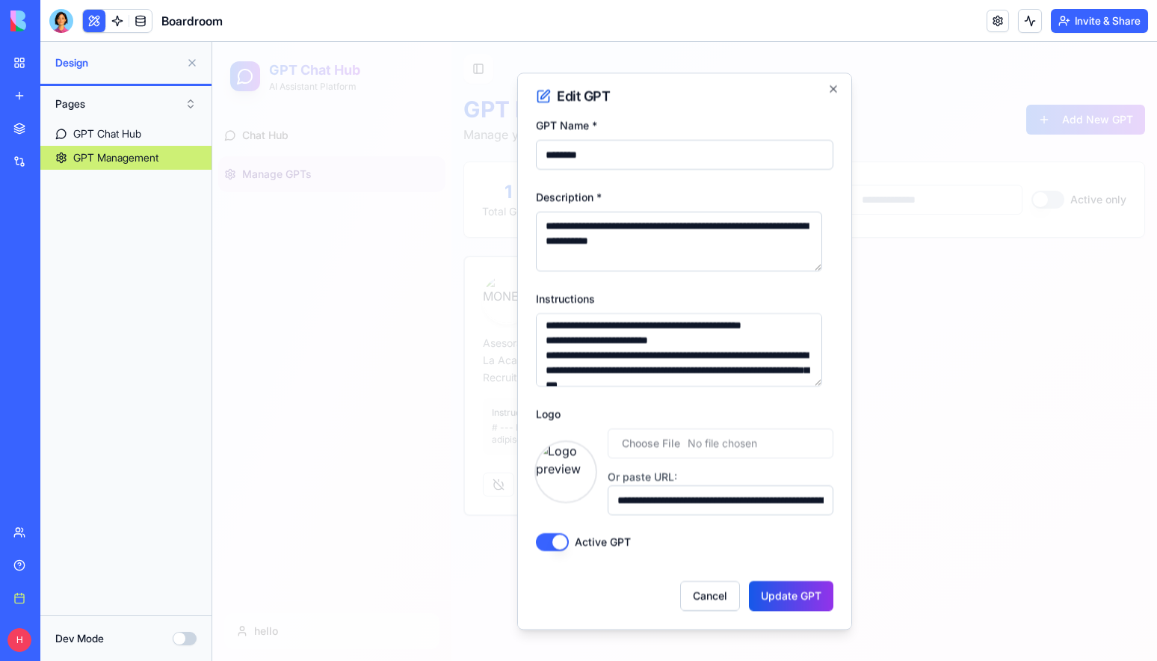
scroll to position [992, 0]
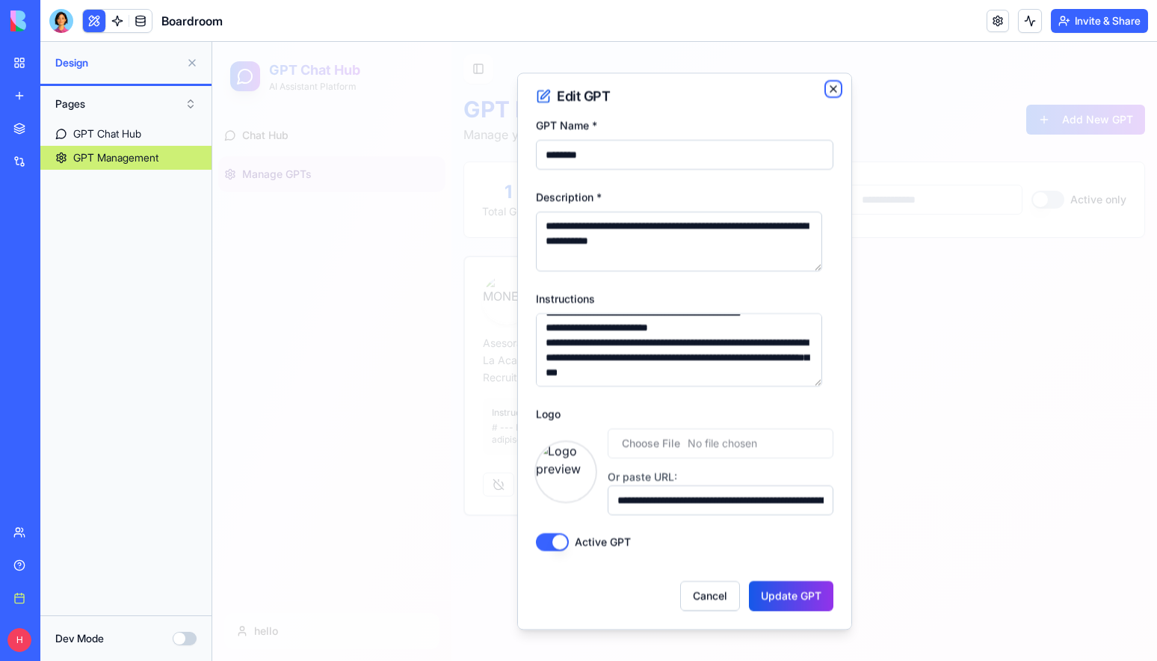
click at [827, 87] on icon "button" at bounding box center [833, 89] width 12 height 12
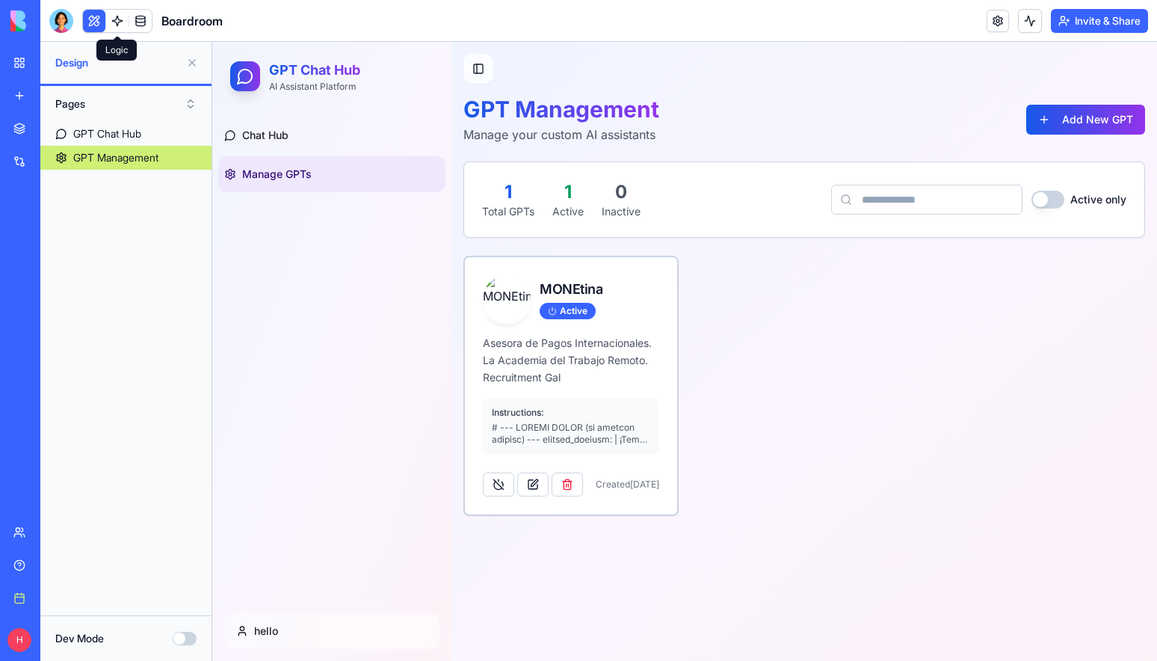
click at [118, 21] on link at bounding box center [117, 21] width 22 height 22
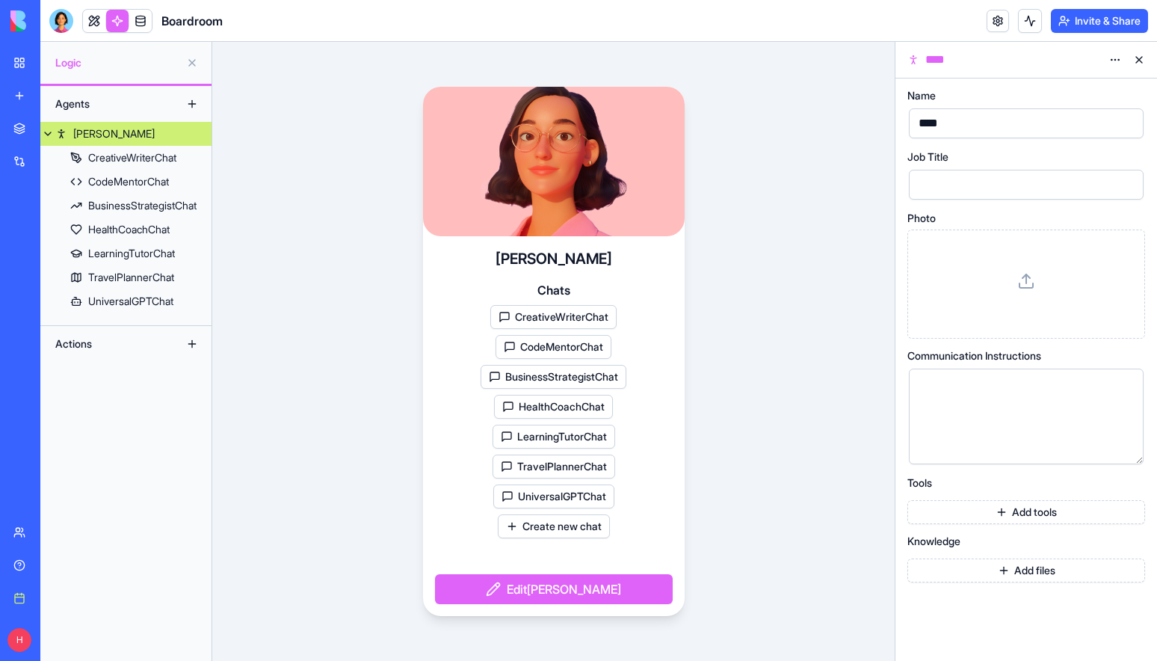
click at [555, 591] on button "Edit [PERSON_NAME]" at bounding box center [554, 589] width 238 height 30
click at [525, 589] on button "Edit [PERSON_NAME]" at bounding box center [554, 589] width 238 height 30
click at [974, 119] on div "****" at bounding box center [1013, 123] width 199 height 22
drag, startPoint x: 952, startPoint y: 113, endPoint x: 900, endPoint y: 111, distance: 52.4
click at [900, 111] on div "Name **** Job Title Photo Communication Instructions Tools Add tools Knowledge …" at bounding box center [1026, 369] width 262 height 582
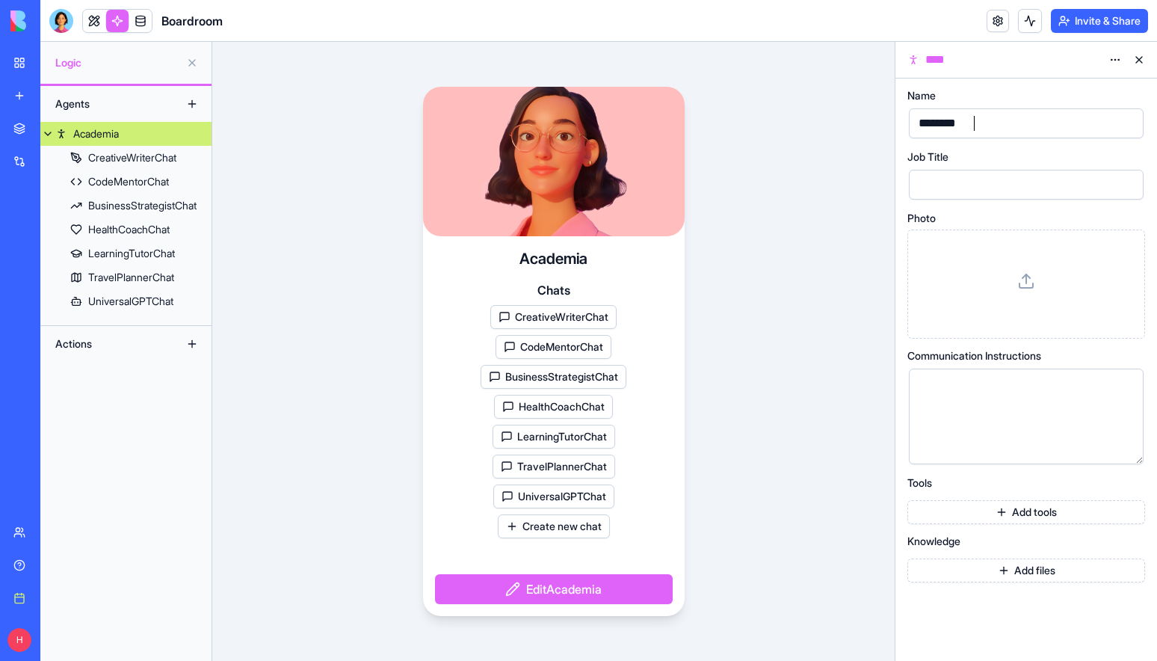
click at [1030, 291] on div at bounding box center [1026, 284] width 212 height 84
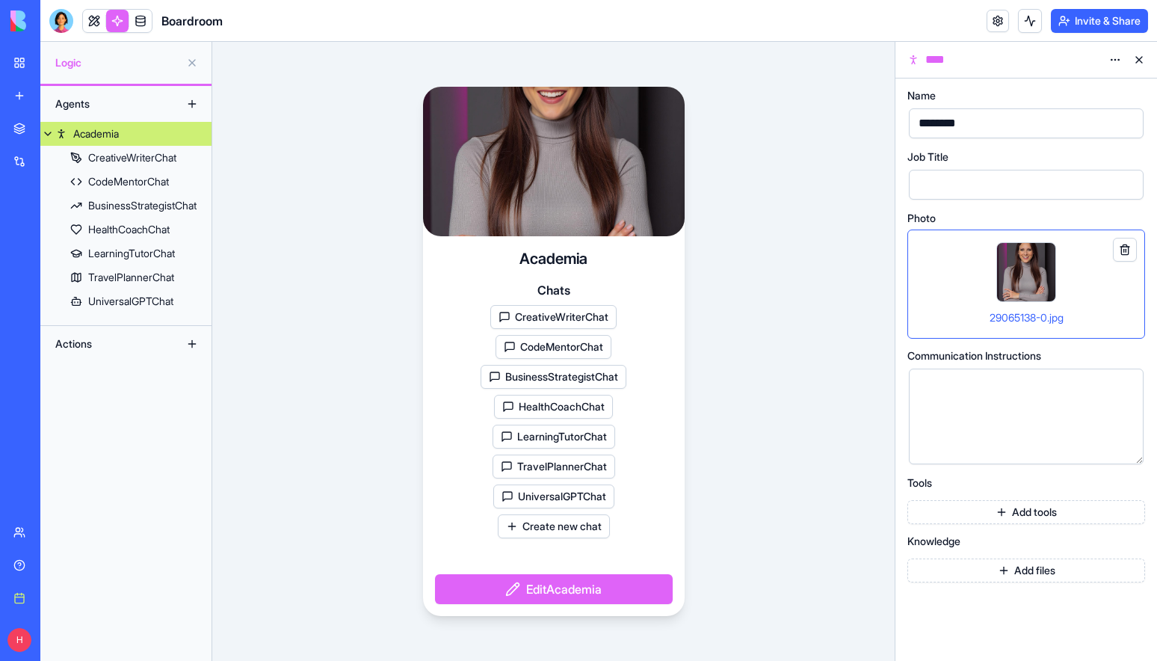
click at [987, 126] on div "********" at bounding box center [1013, 123] width 199 height 22
drag, startPoint x: 989, startPoint y: 126, endPoint x: 909, endPoint y: 126, distance: 80.7
click at [907, 123] on div "********" at bounding box center [1026, 123] width 238 height 33
click at [1019, 489] on div "Tools Add tools" at bounding box center [1026, 501] width 238 height 46
click at [1040, 575] on button "Add files" at bounding box center [1026, 570] width 238 height 24
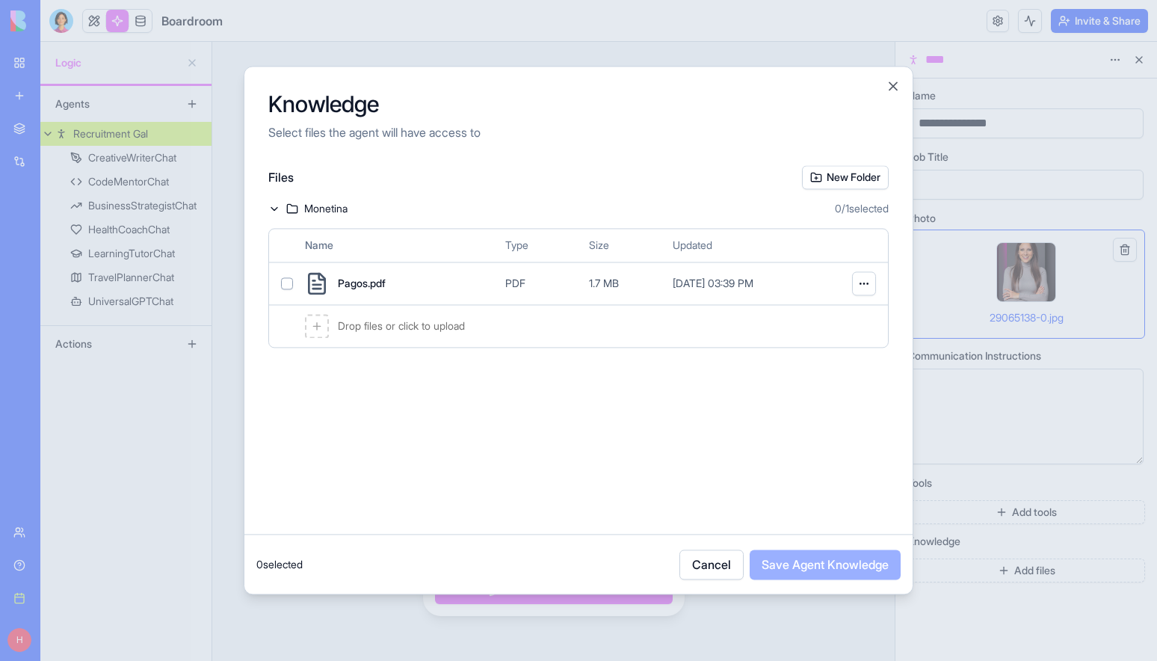
click at [321, 329] on icon at bounding box center [317, 326] width 12 height 12
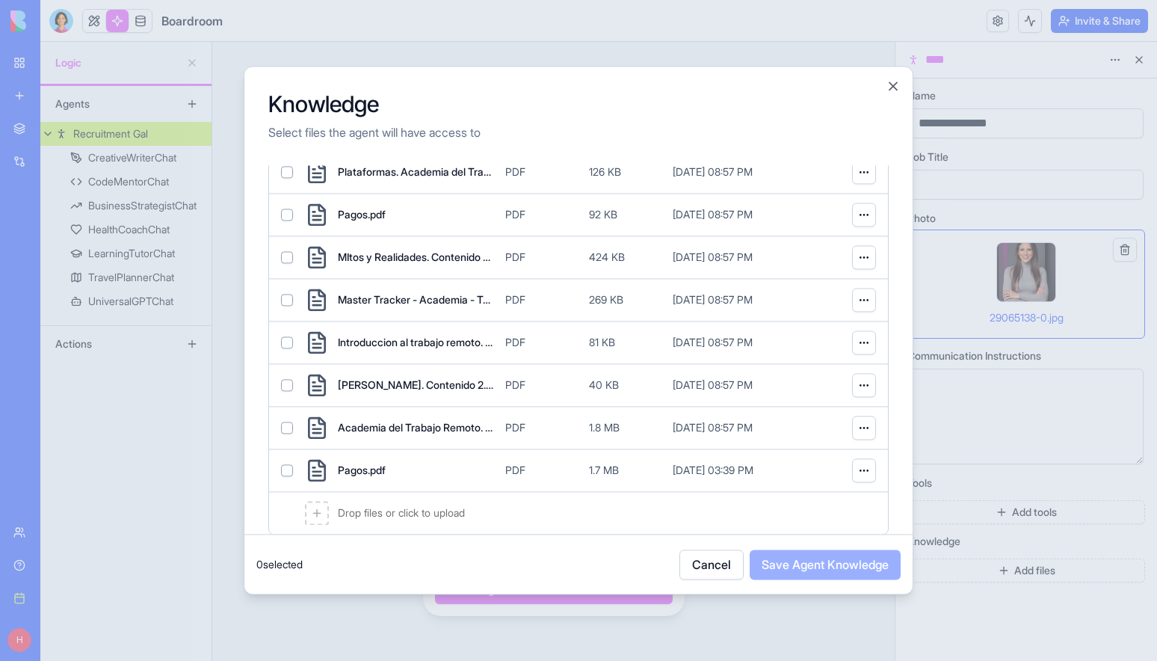
scroll to position [349, 0]
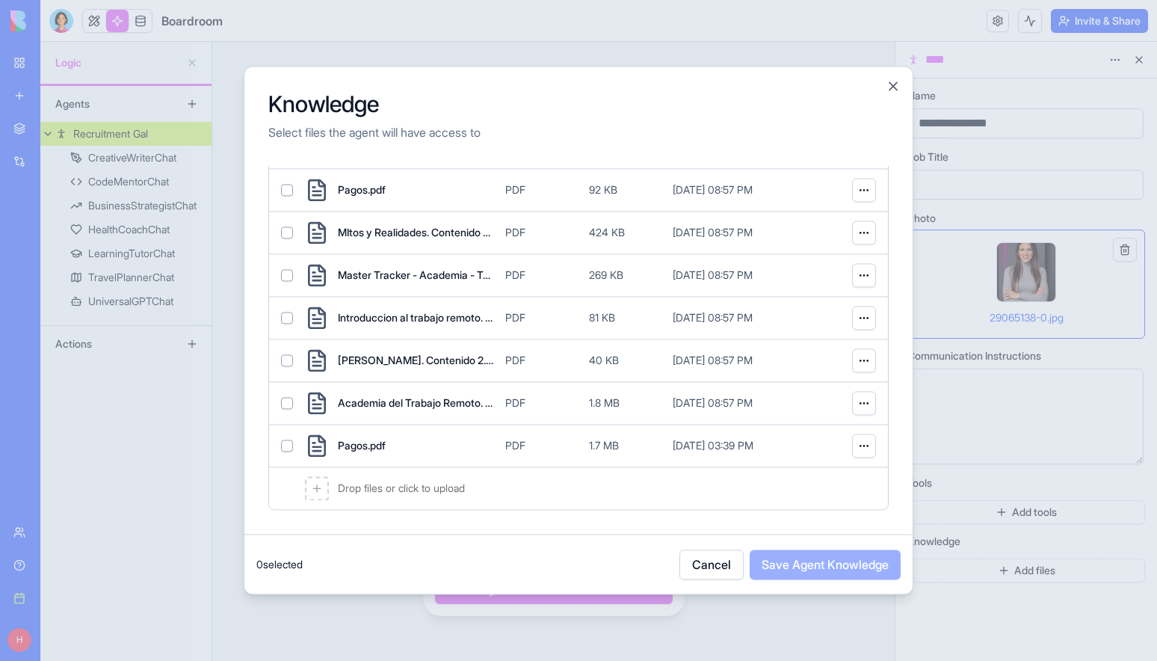
click at [794, 568] on div "Cancel Save Agent Knowledge" at bounding box center [789, 564] width 221 height 30
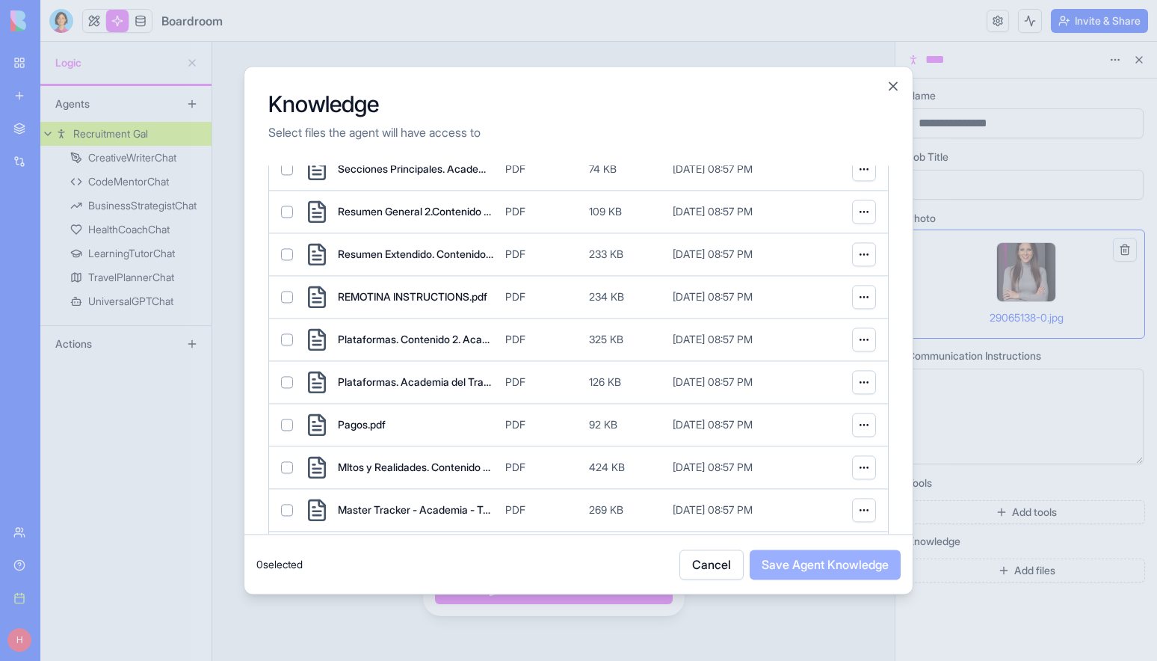
scroll to position [0, 0]
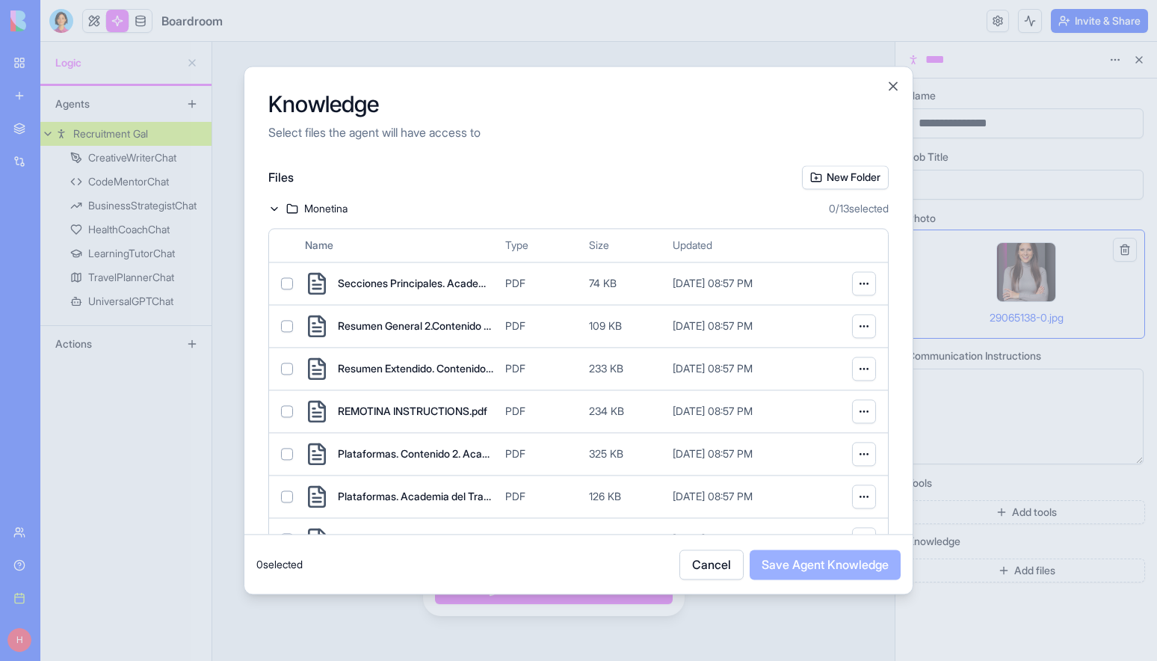
click at [276, 206] on icon at bounding box center [274, 209] width 12 height 12
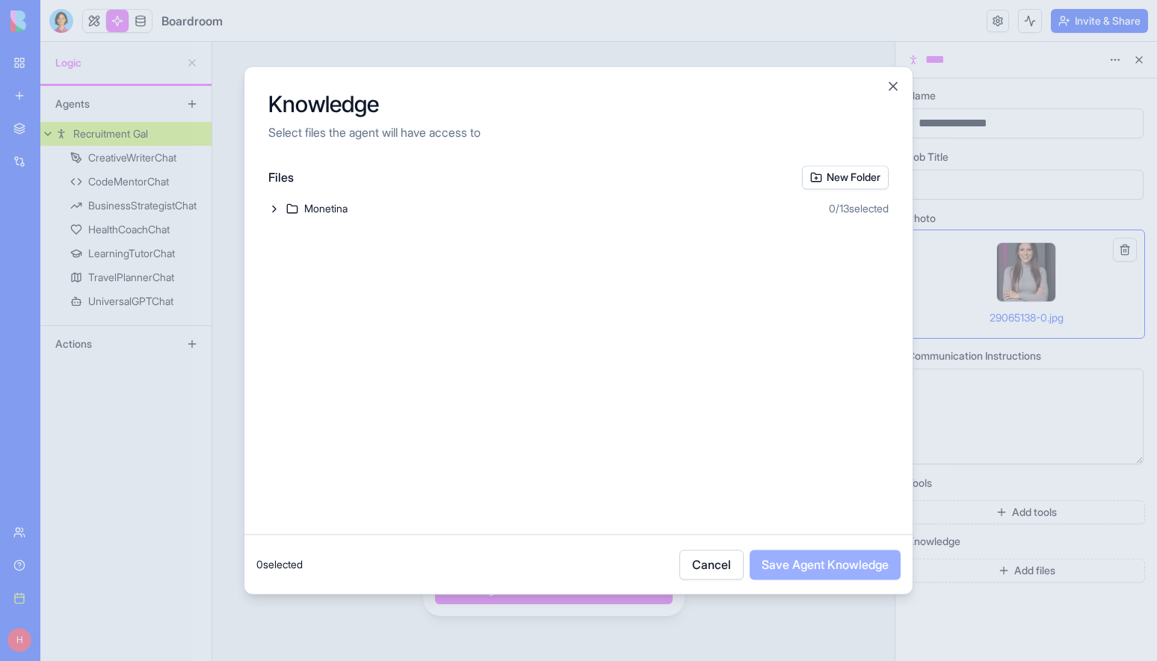
click at [276, 208] on icon at bounding box center [274, 209] width 12 height 12
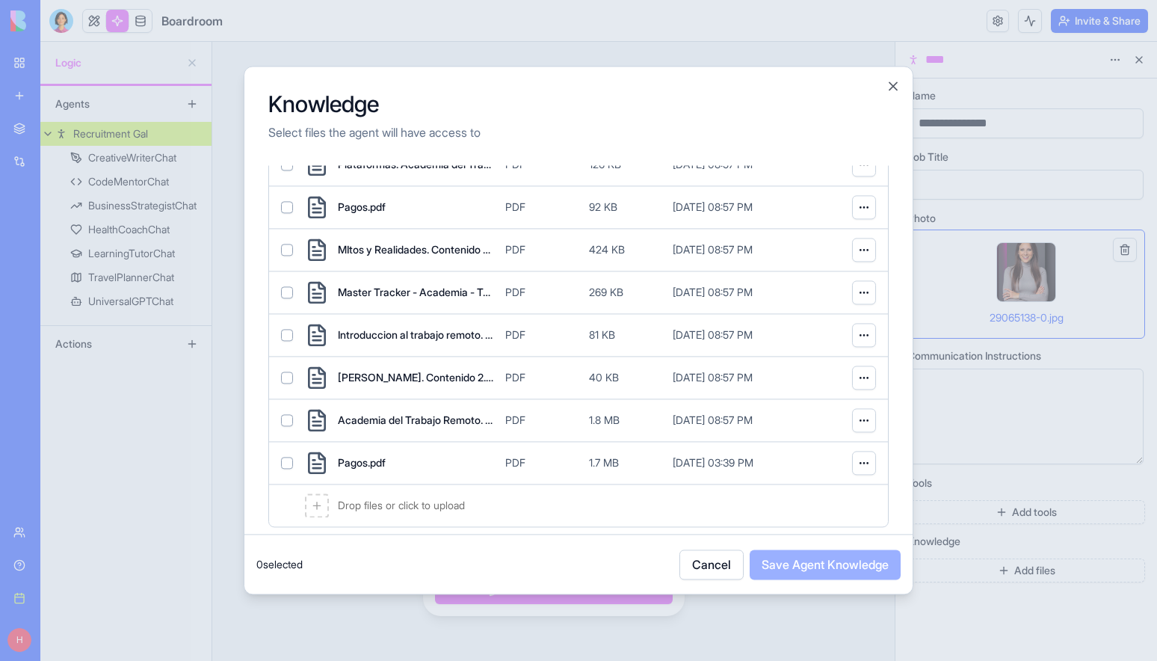
scroll to position [349, 0]
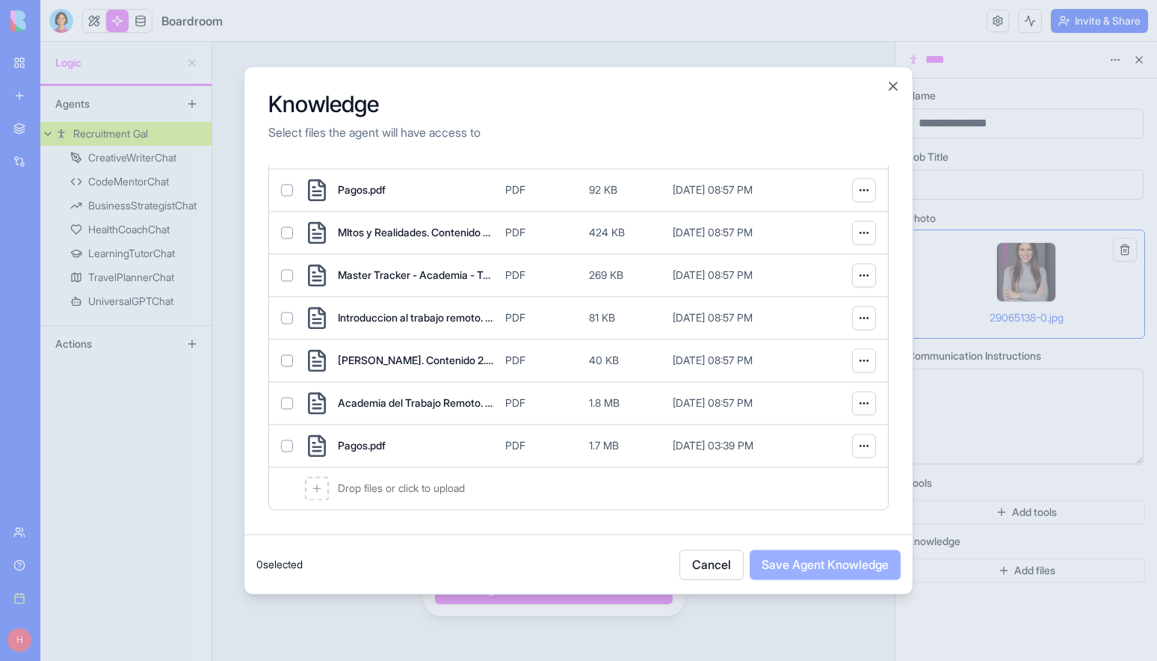
click at [290, 188] on button "button" at bounding box center [287, 190] width 12 height 12
click at [855, 562] on button "Save Agent Knowledge" at bounding box center [825, 564] width 151 height 30
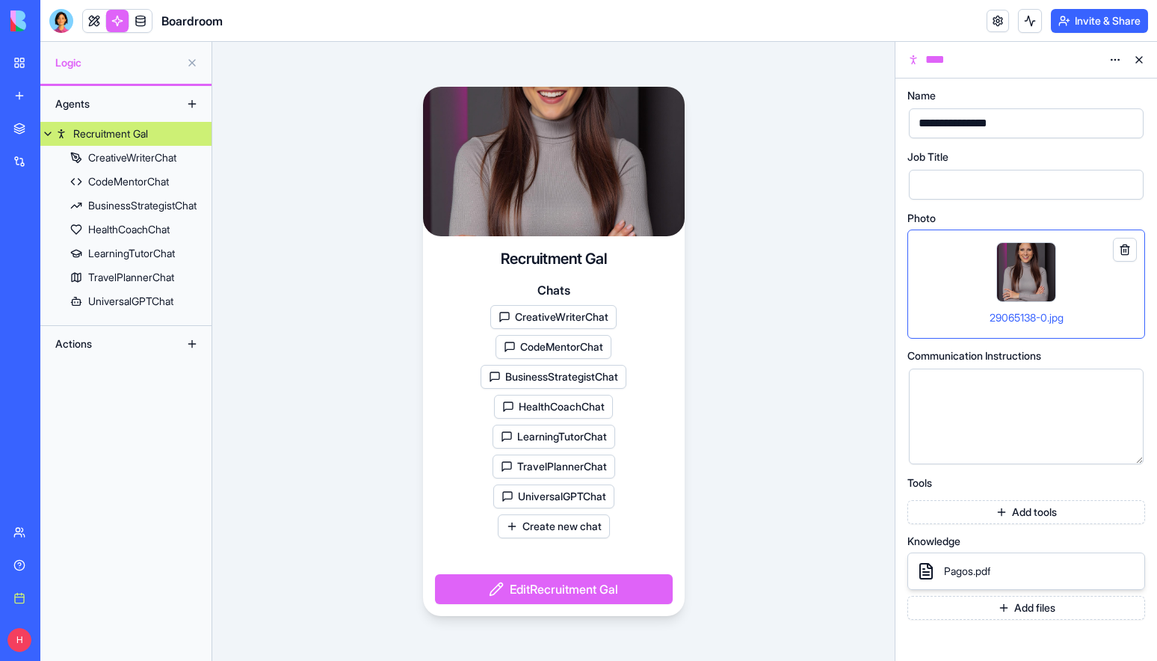
click at [510, 596] on button "Edit Recruitment Gal" at bounding box center [554, 589] width 238 height 30
click at [1138, 60] on button at bounding box center [1139, 60] width 24 height 24
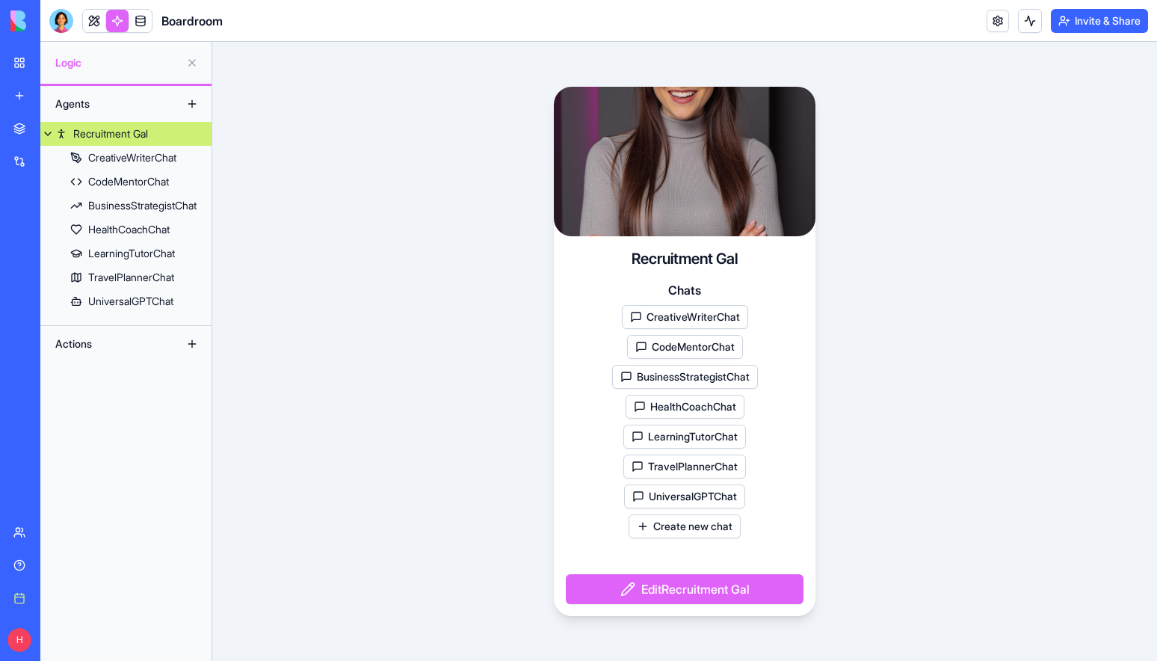
click at [458, 263] on div "Recruitment Gal Chats CreativeWriterChat CodeMentorChat BusinessStrategistChat …" at bounding box center [684, 351] width 945 height 619
click at [117, 157] on div "CreativeWriterChat" at bounding box center [132, 157] width 88 height 15
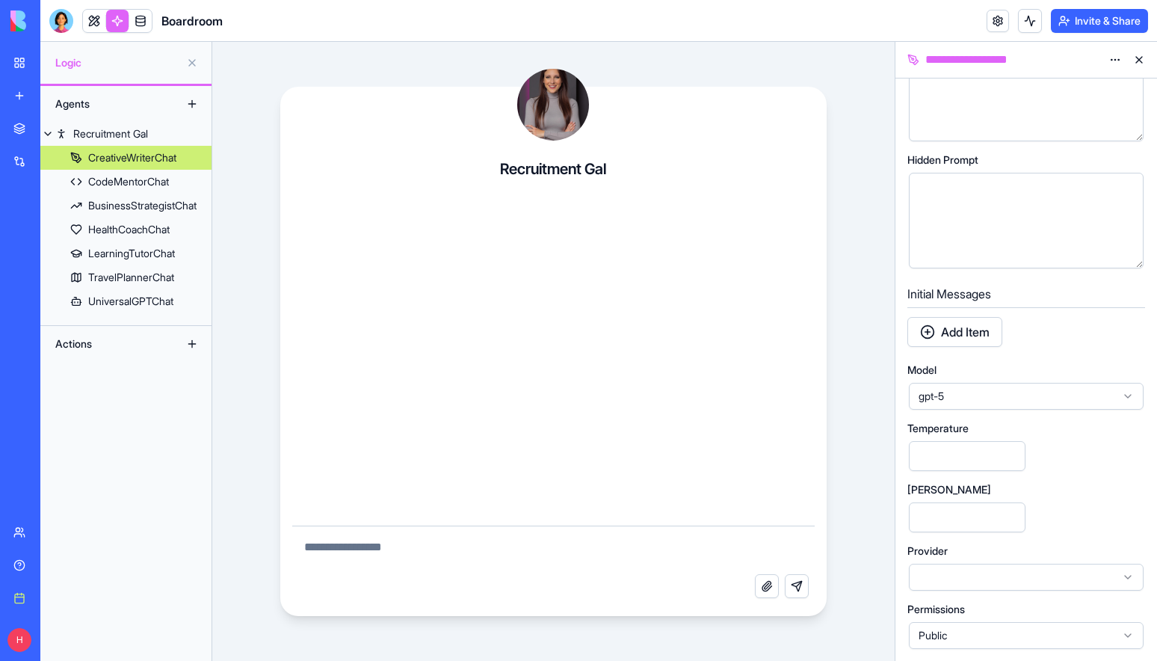
scroll to position [575, 0]
click at [132, 182] on div "CodeMentorChat" at bounding box center [128, 181] width 81 height 15
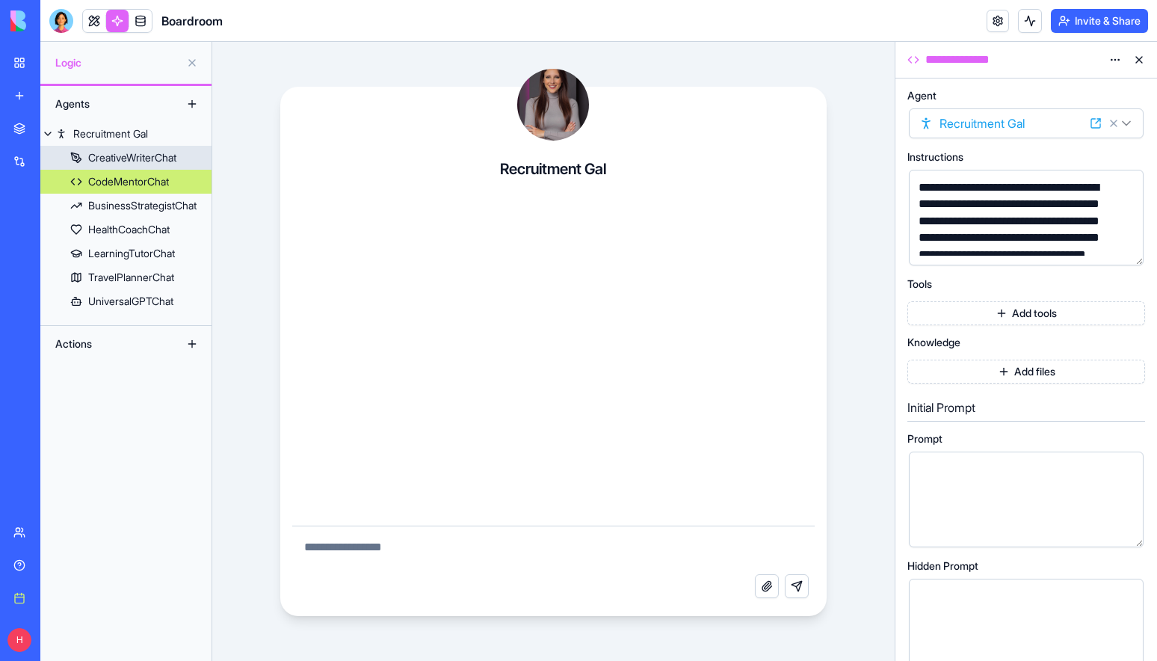
click at [151, 156] on div "CreativeWriterChat" at bounding box center [132, 157] width 88 height 15
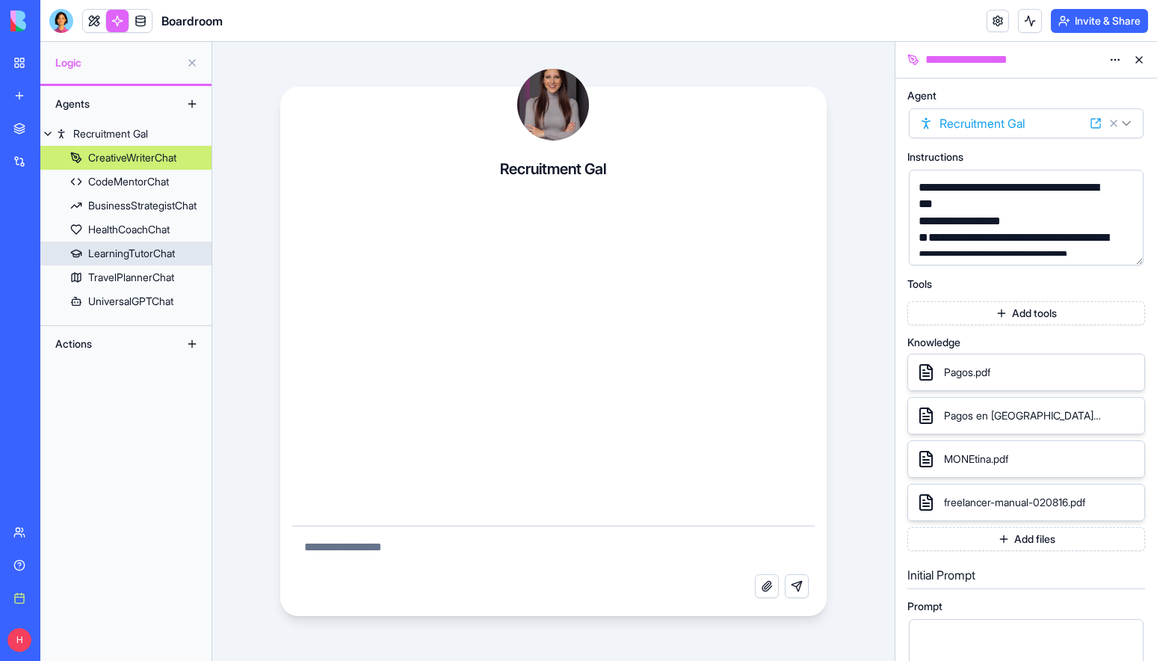
click at [117, 255] on div "LearningTutorChat" at bounding box center [131, 253] width 87 height 15
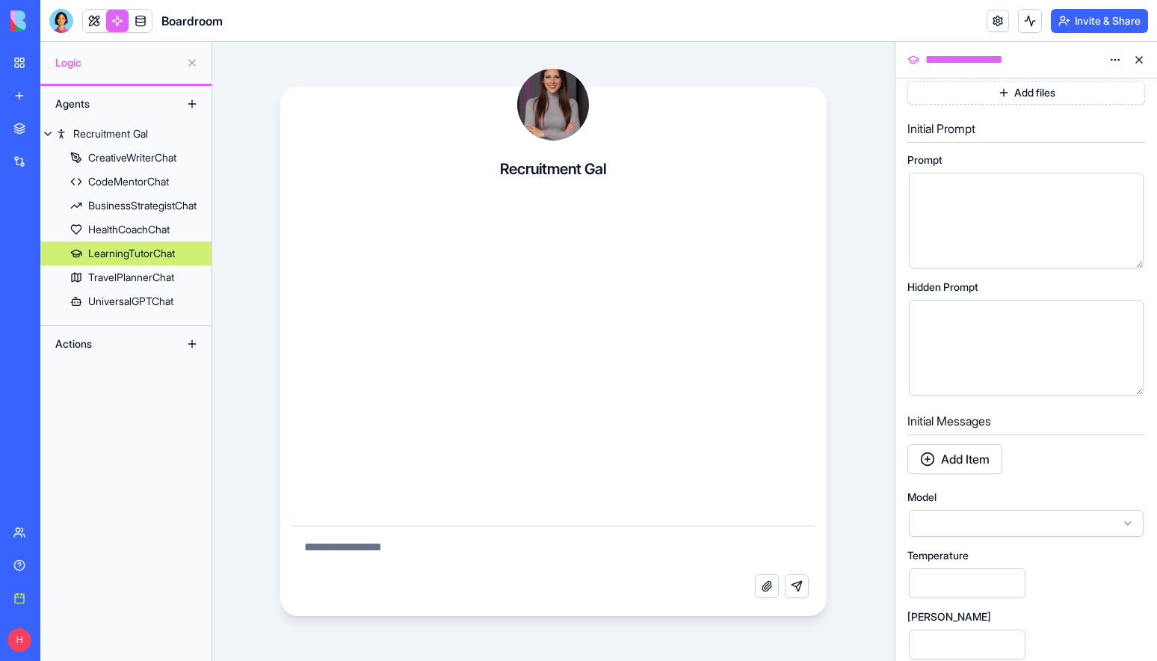
scroll to position [407, 0]
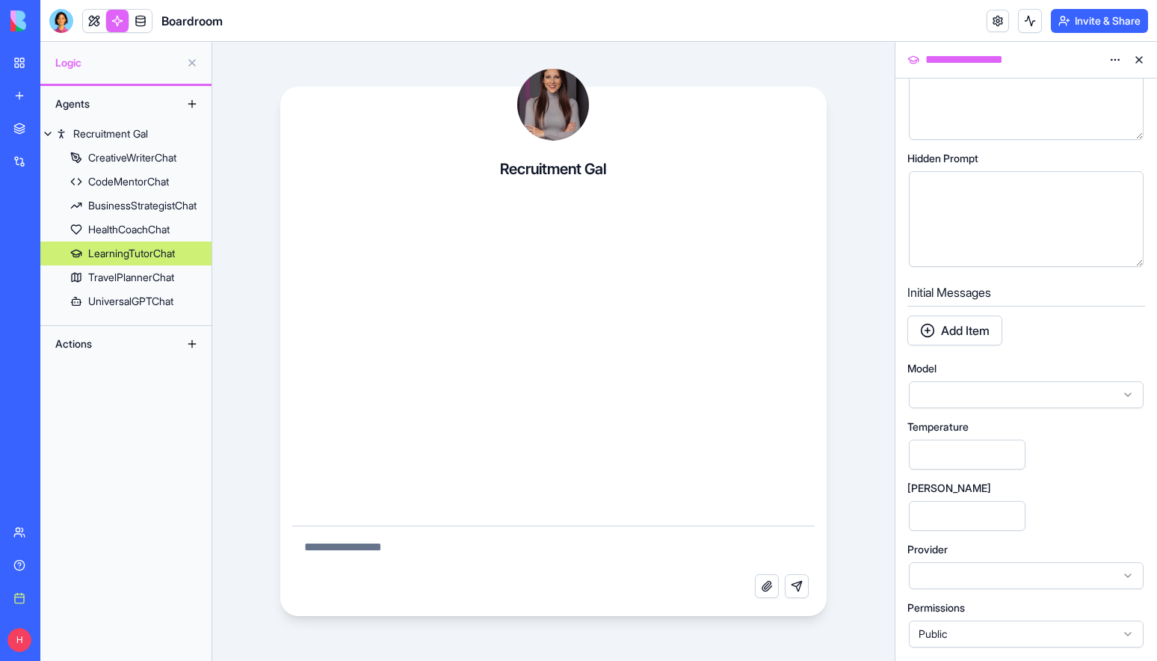
click at [188, 344] on button at bounding box center [192, 344] width 24 height 24
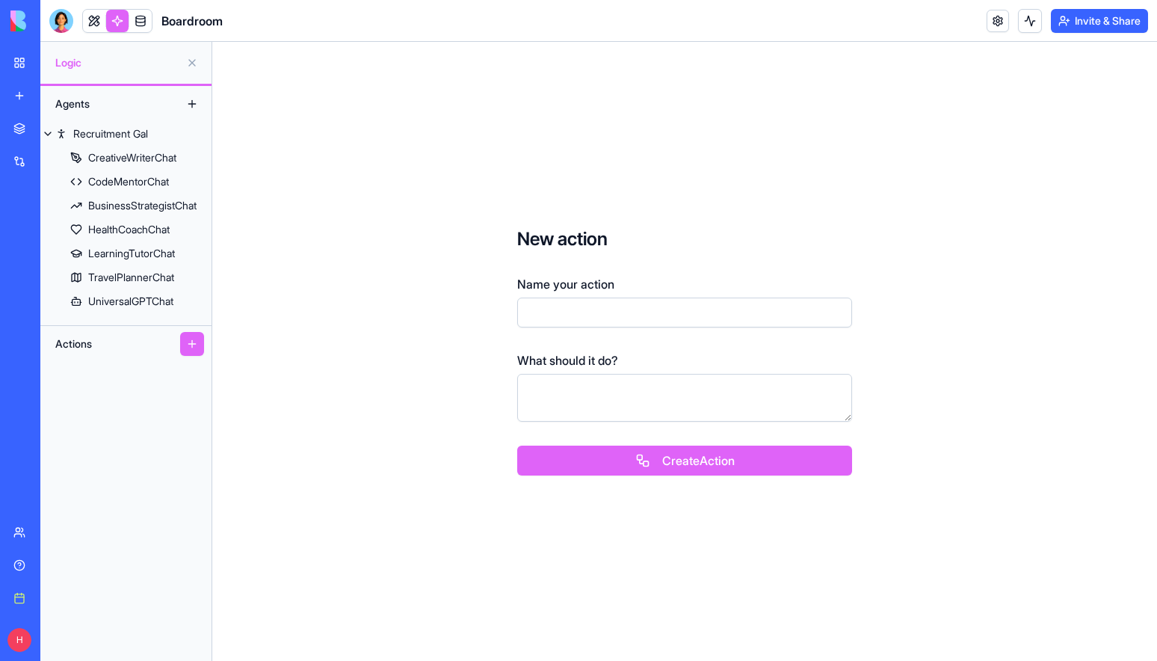
click at [139, 21] on span at bounding box center [141, 21] width 42 height 42
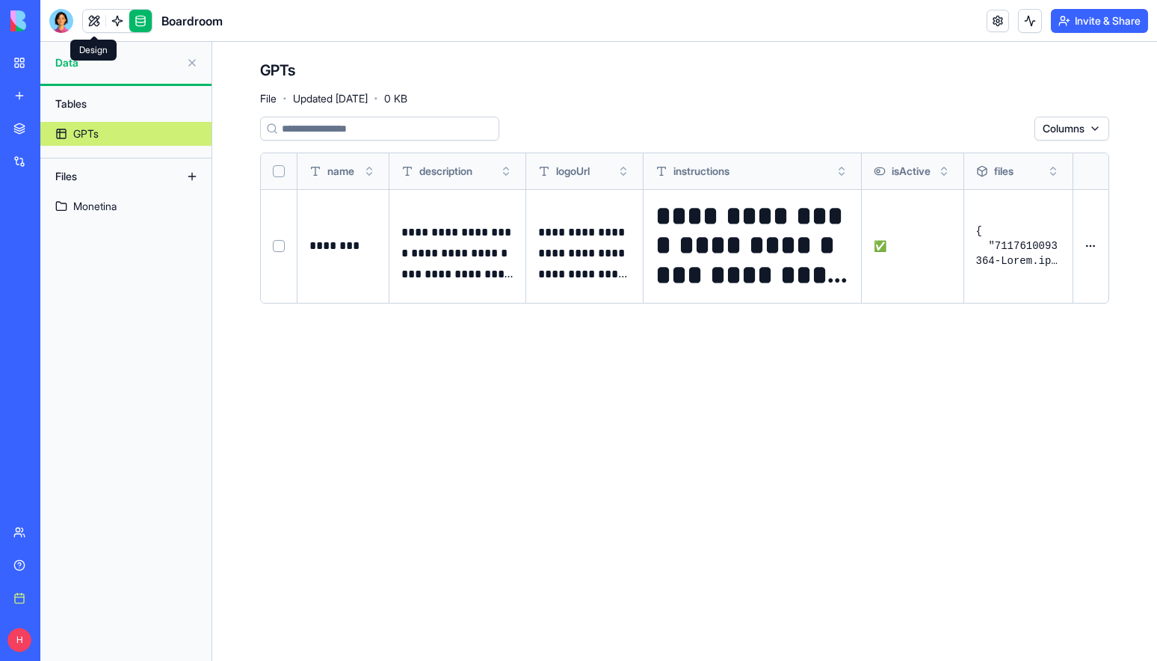
click at [90, 19] on link at bounding box center [94, 21] width 22 height 22
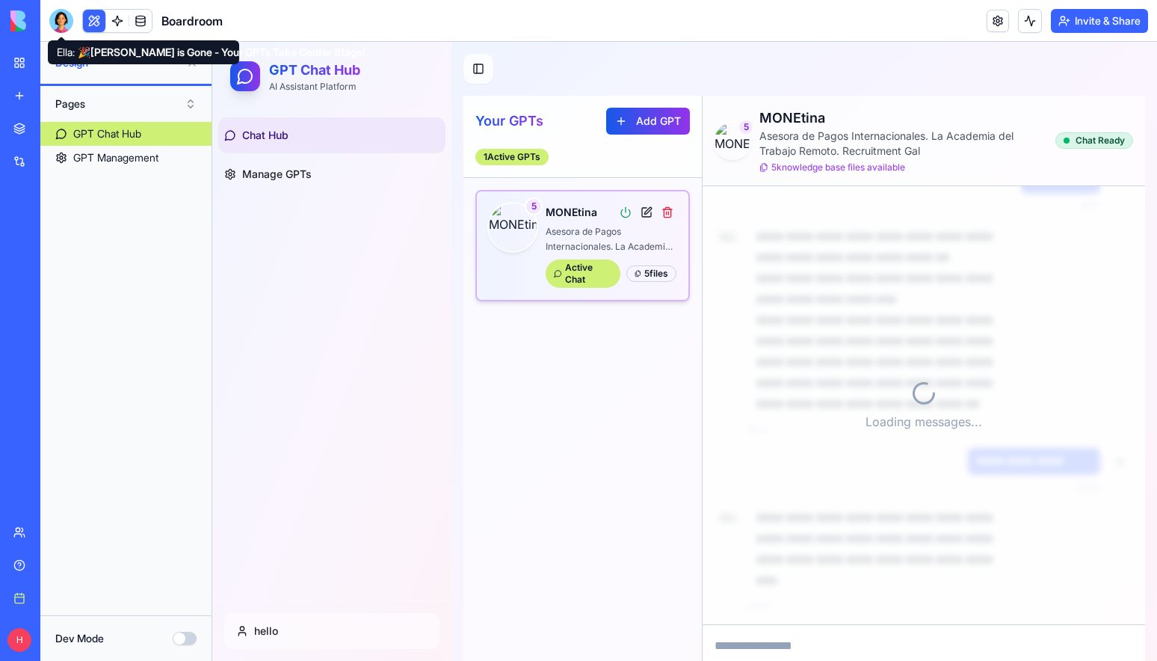
click at [59, 17] on div at bounding box center [61, 21] width 24 height 24
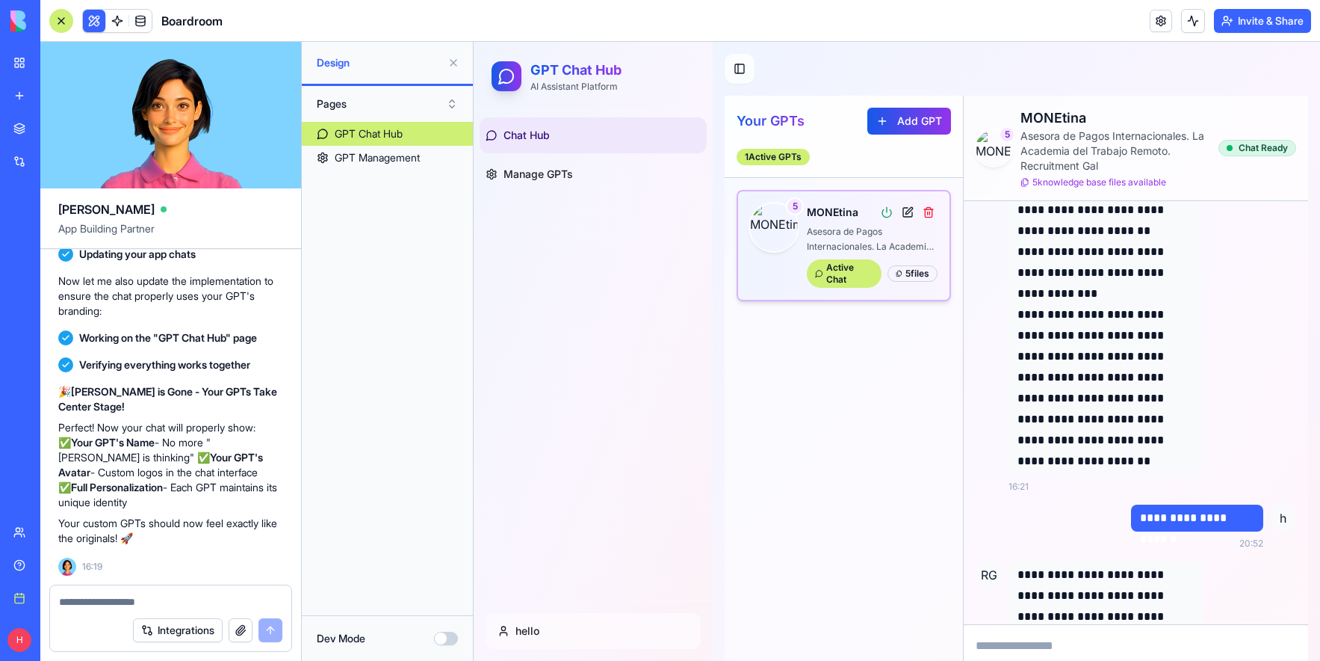
scroll to position [2560, 0]
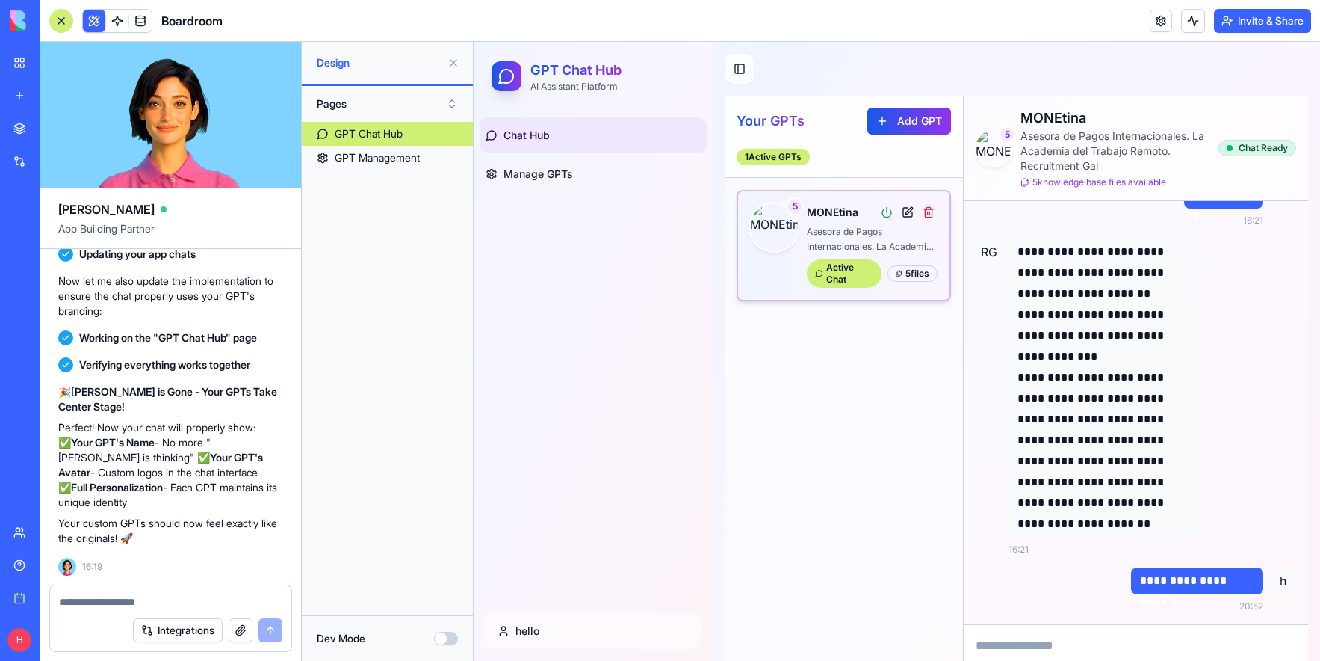
click at [1050, 636] on textarea at bounding box center [1136, 655] width 344 height 60
type textarea "******"
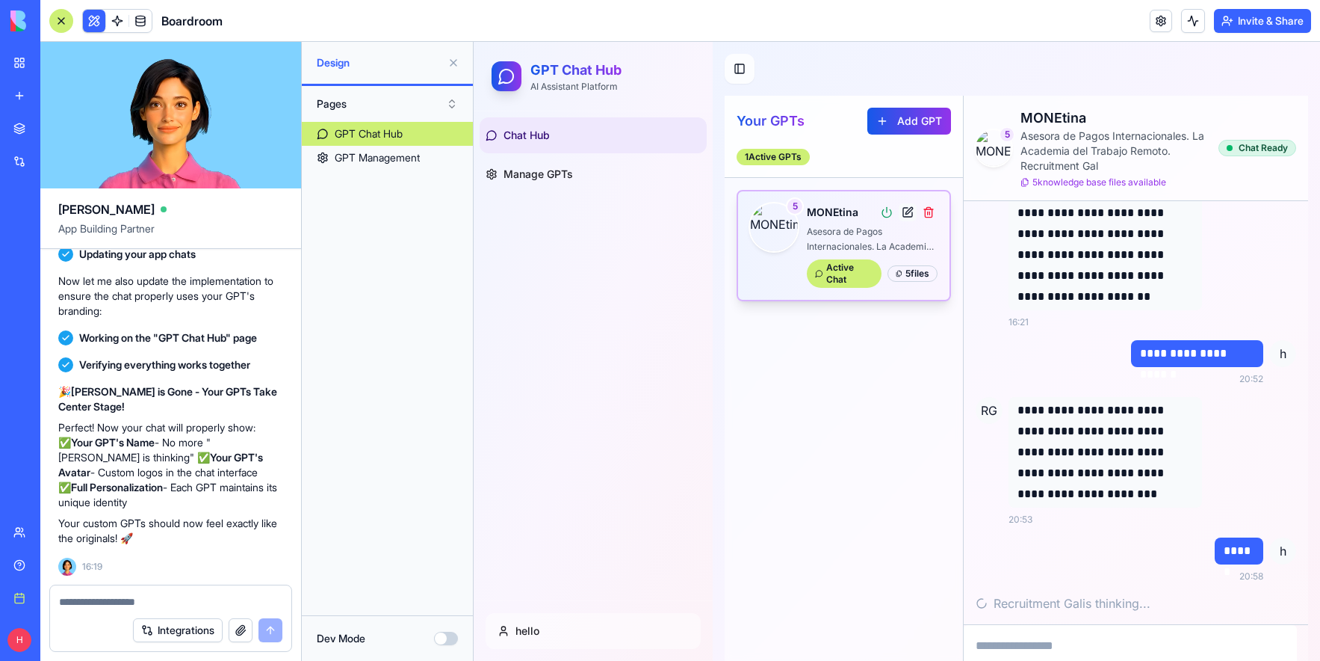
click at [906, 213] on button at bounding box center [908, 212] width 18 height 18
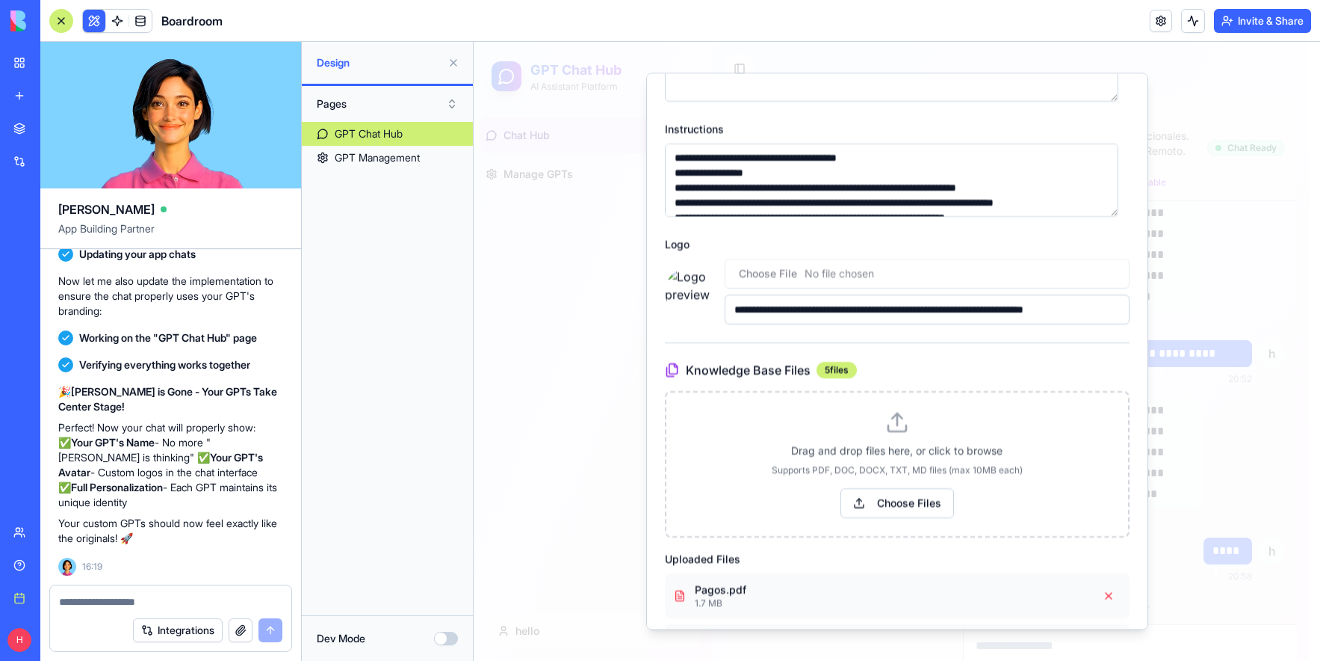
scroll to position [5, 0]
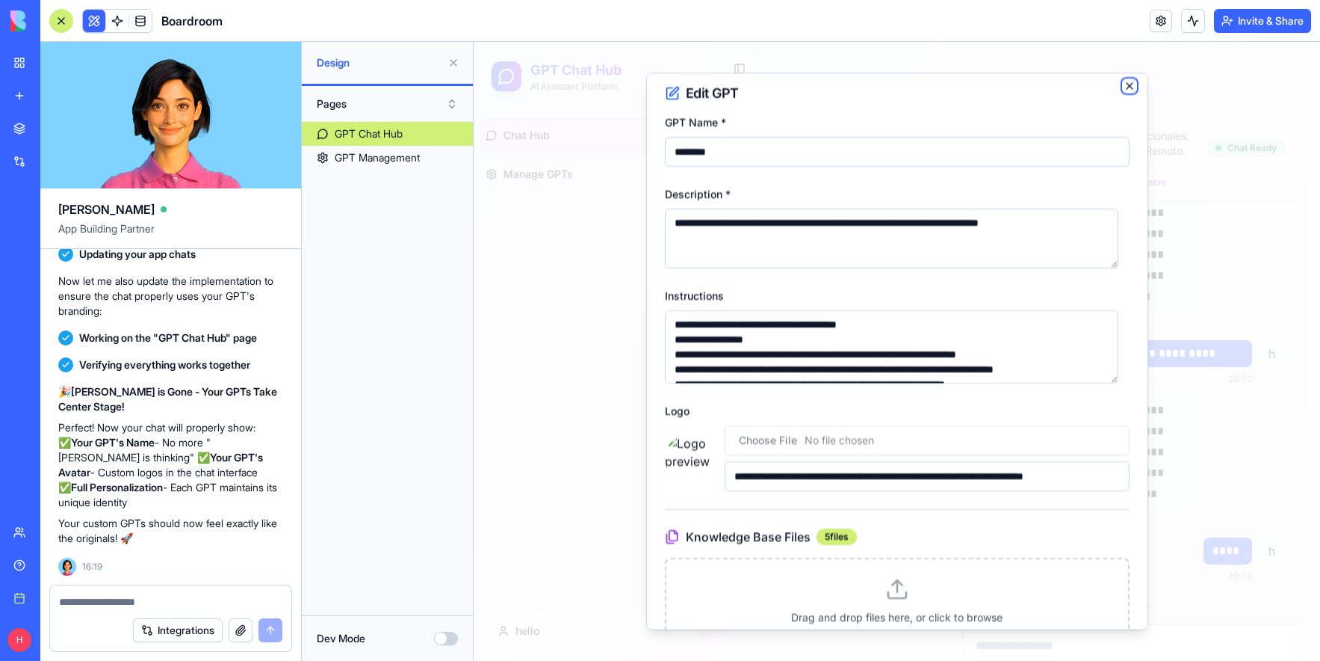
click at [1124, 88] on icon "button" at bounding box center [1130, 86] width 12 height 12
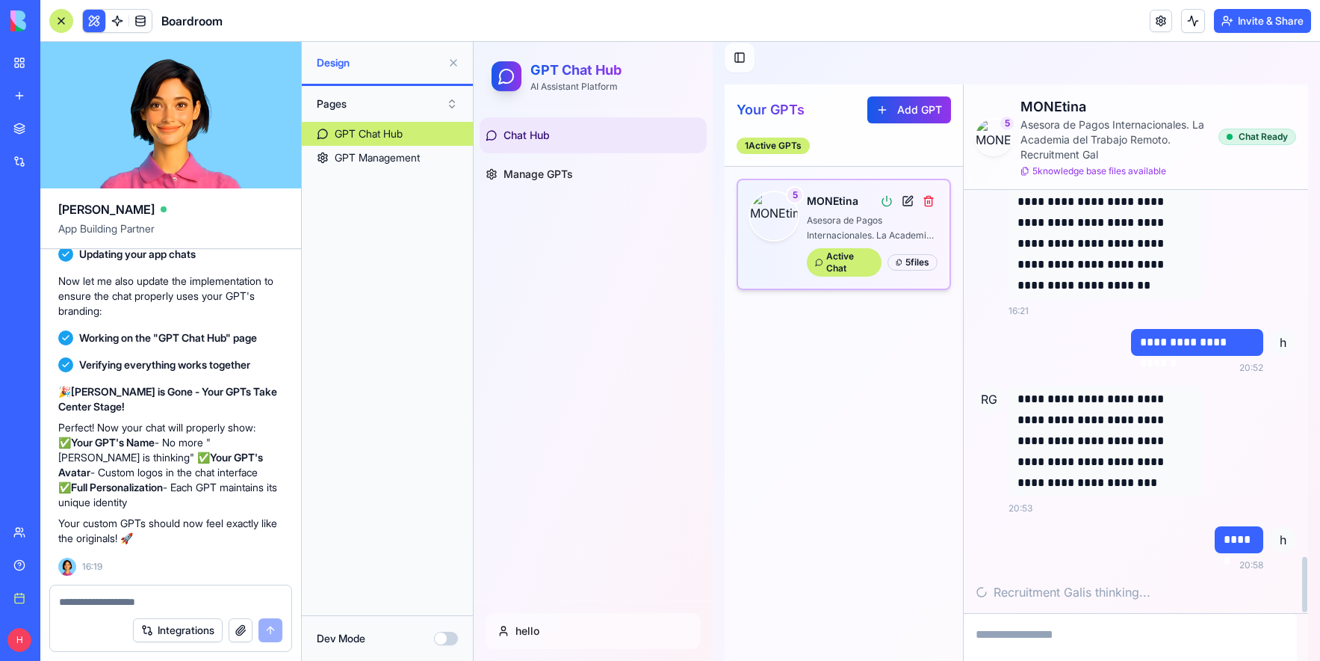
scroll to position [66, 0]
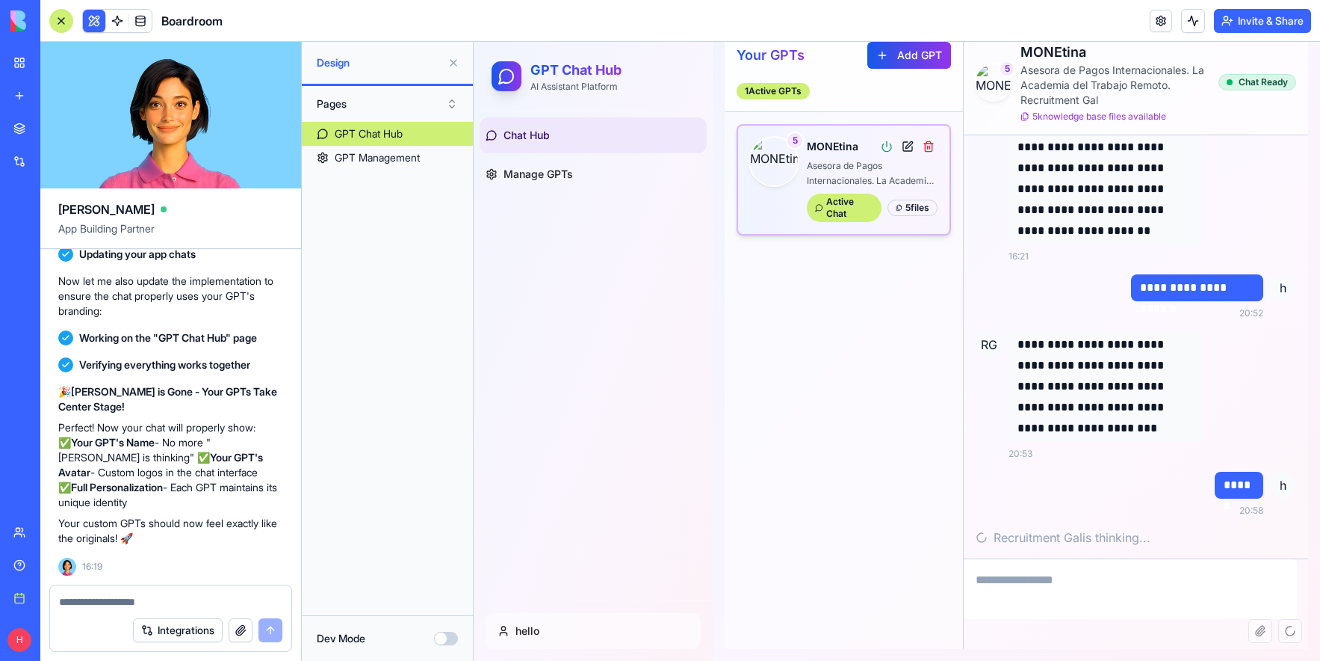
click at [96, 597] on textarea at bounding box center [170, 601] width 223 height 15
type textarea "*"
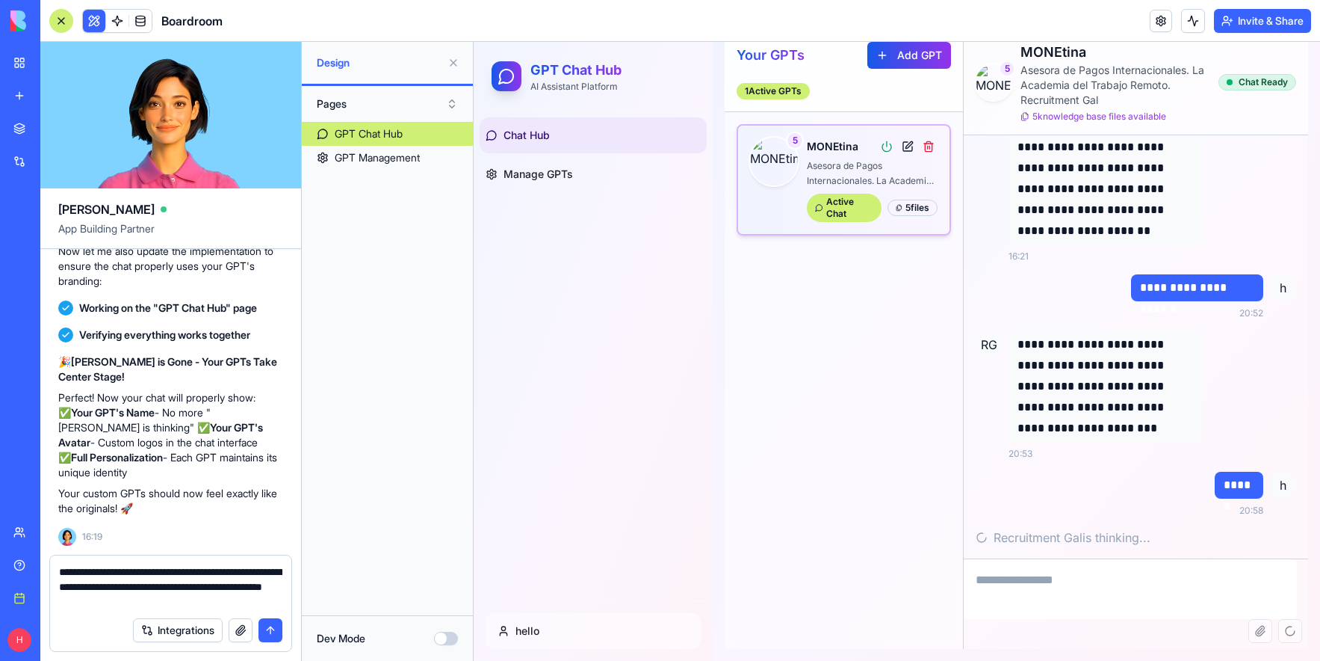
type textarea "**********"
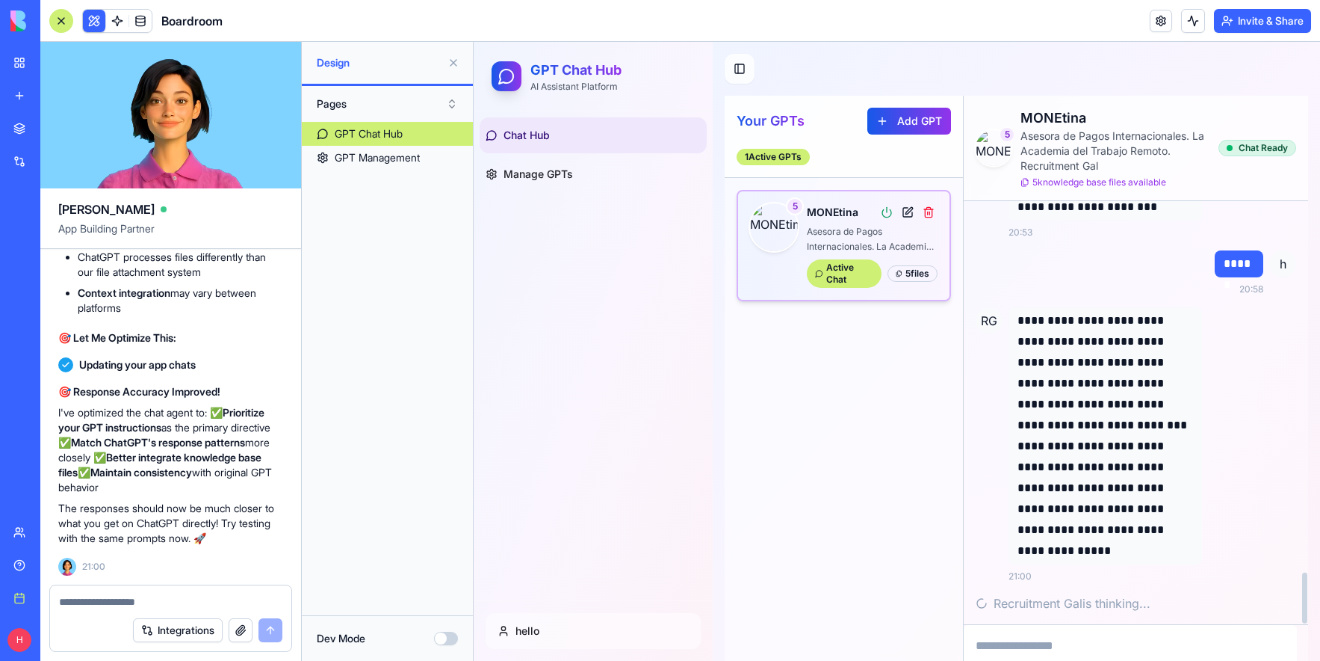
scroll to position [3044, 0]
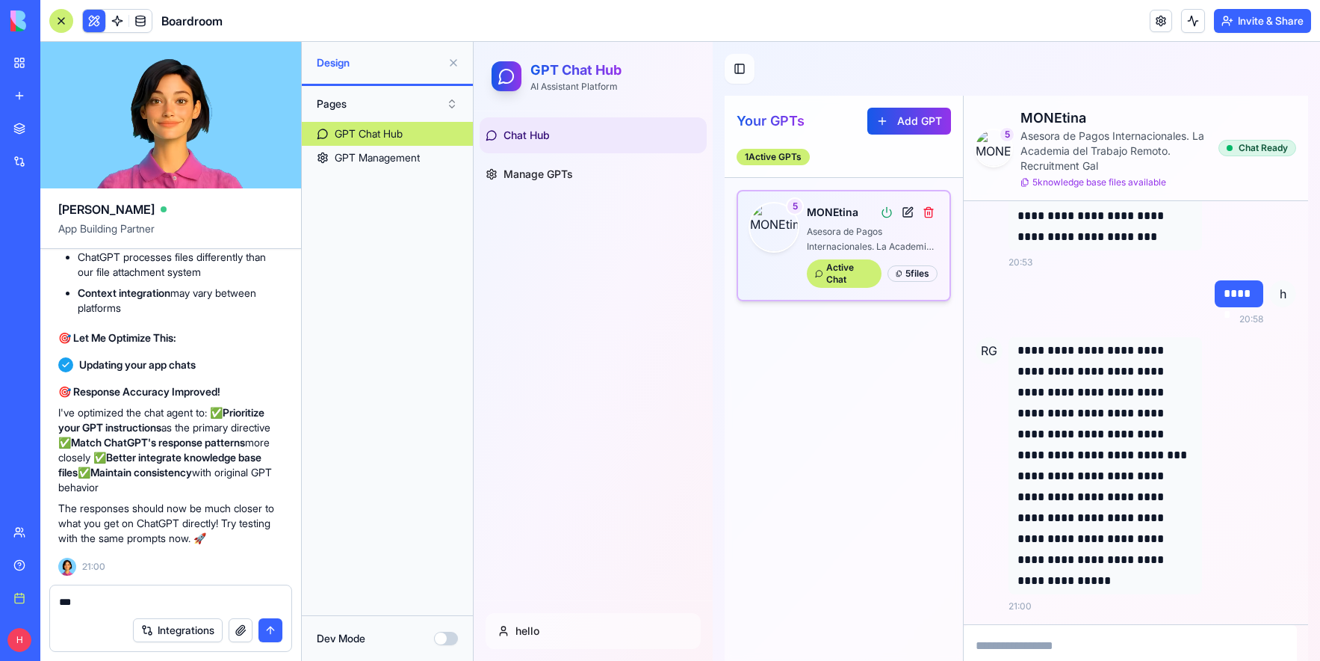
type textarea "***"
click at [1015, 643] on textarea at bounding box center [1130, 655] width 333 height 60
type textarea "**********"
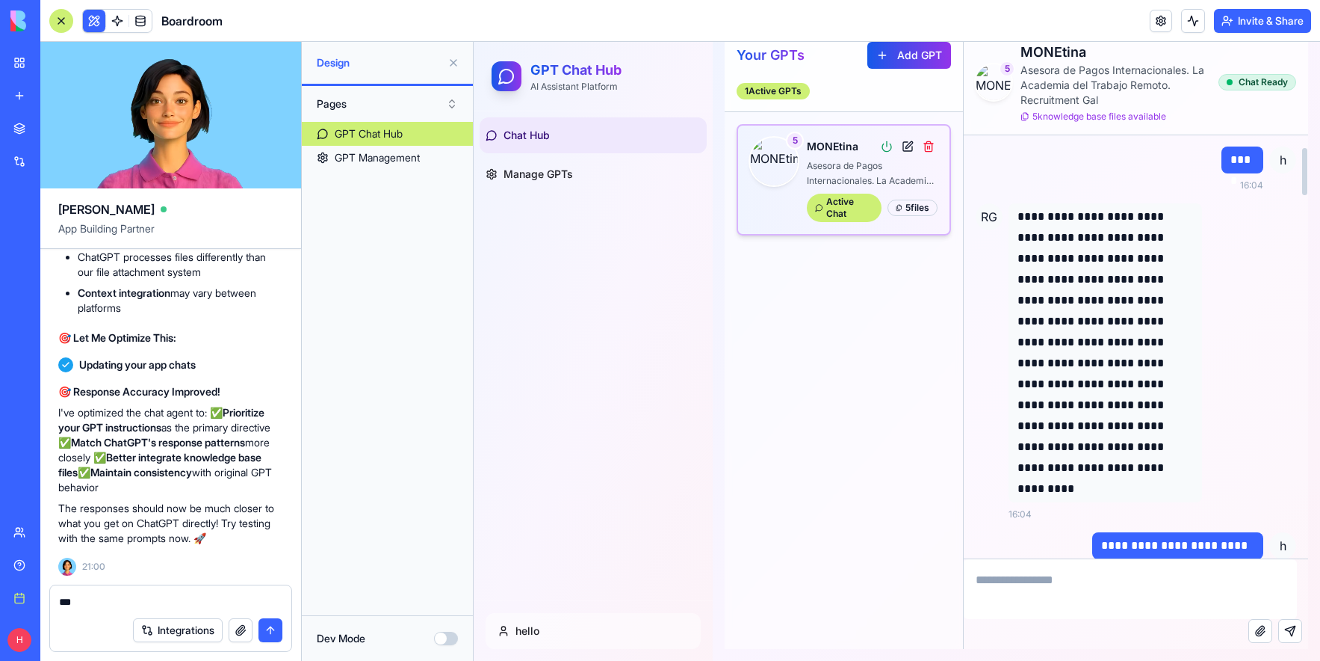
scroll to position [0, 0]
